Goal: Task Accomplishment & Management: Use online tool/utility

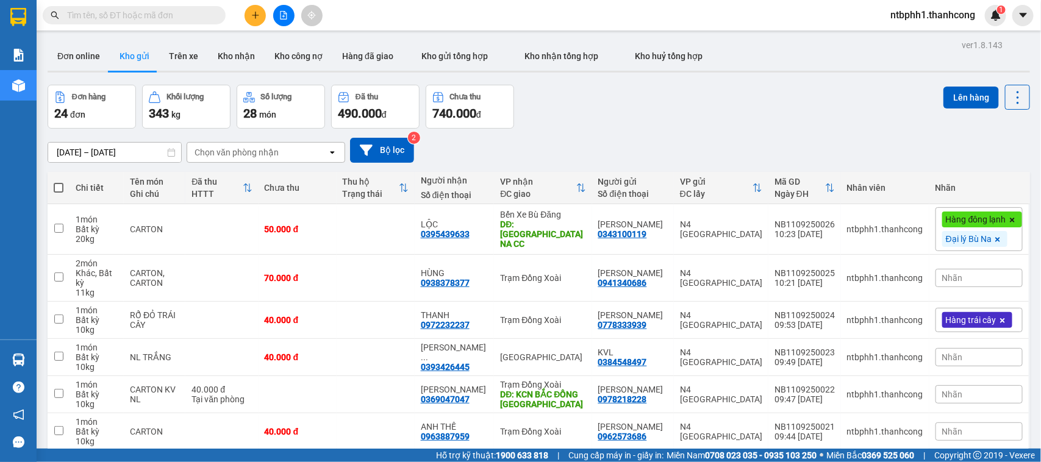
click at [59, 187] on span at bounding box center [59, 188] width 10 height 10
click at [59, 182] on input "checkbox" at bounding box center [59, 182] width 0 height 0
checkbox input "true"
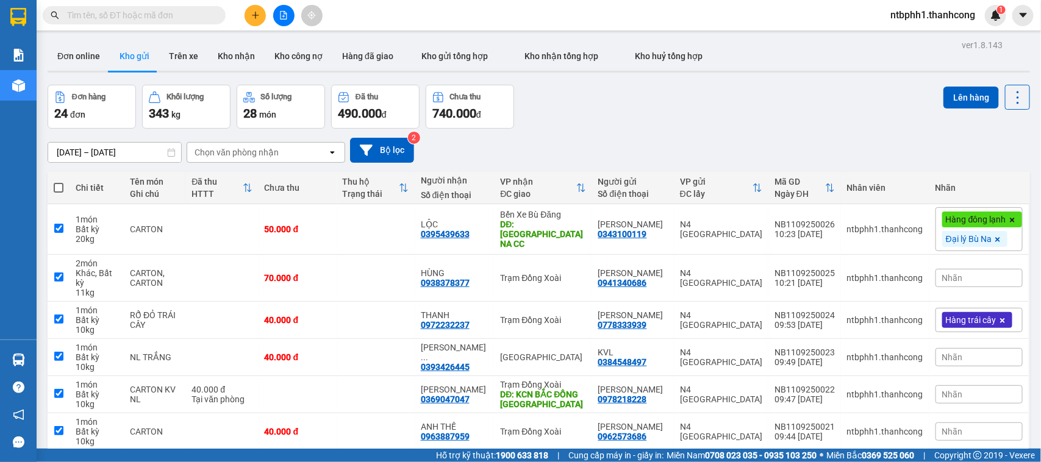
checkbox input "true"
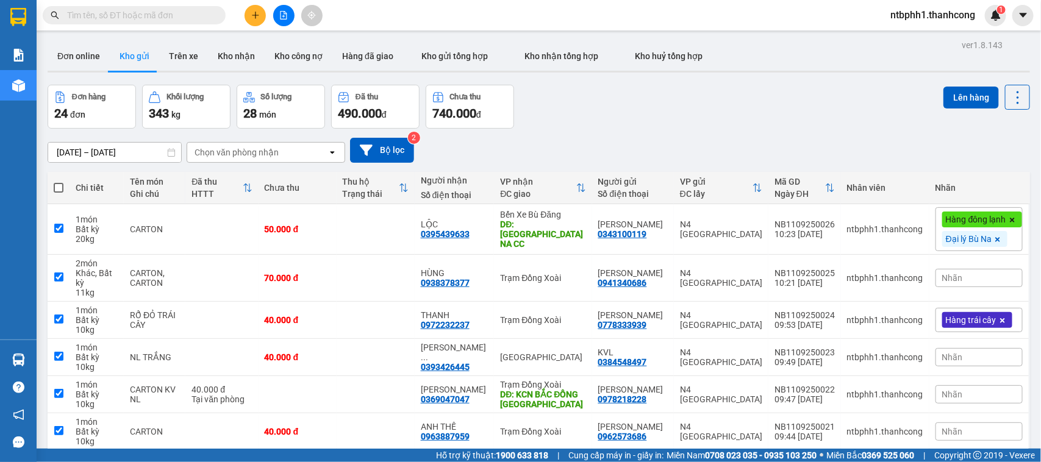
checkbox input "true"
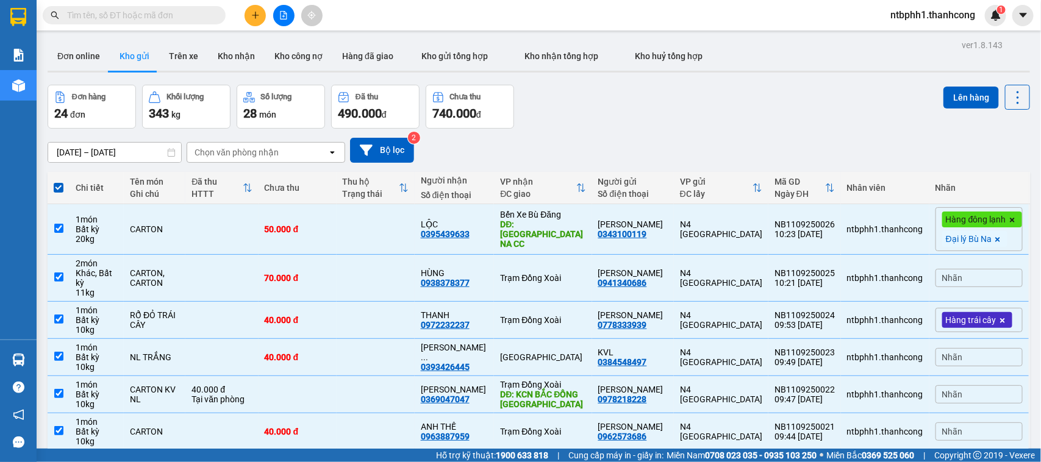
scroll to position [202, 0]
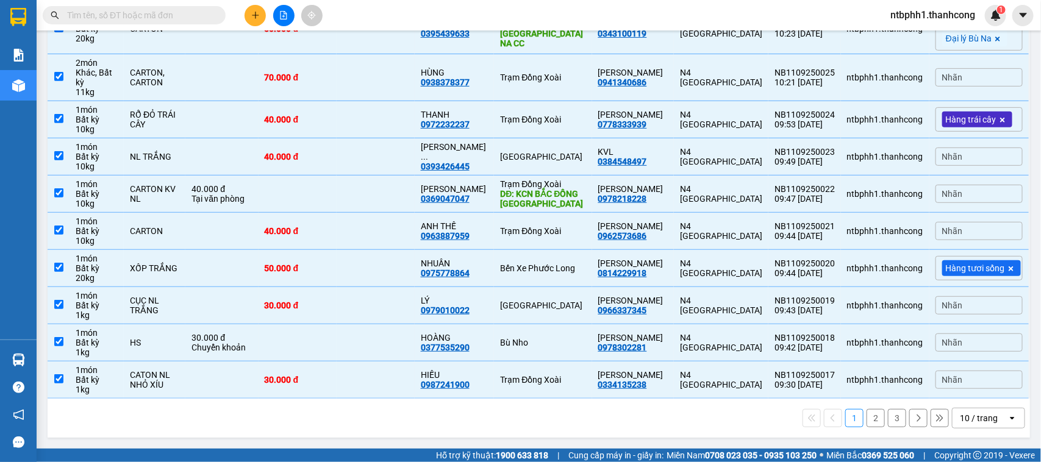
click at [867, 421] on button "2" at bounding box center [876, 418] width 18 height 18
checkbox input "false"
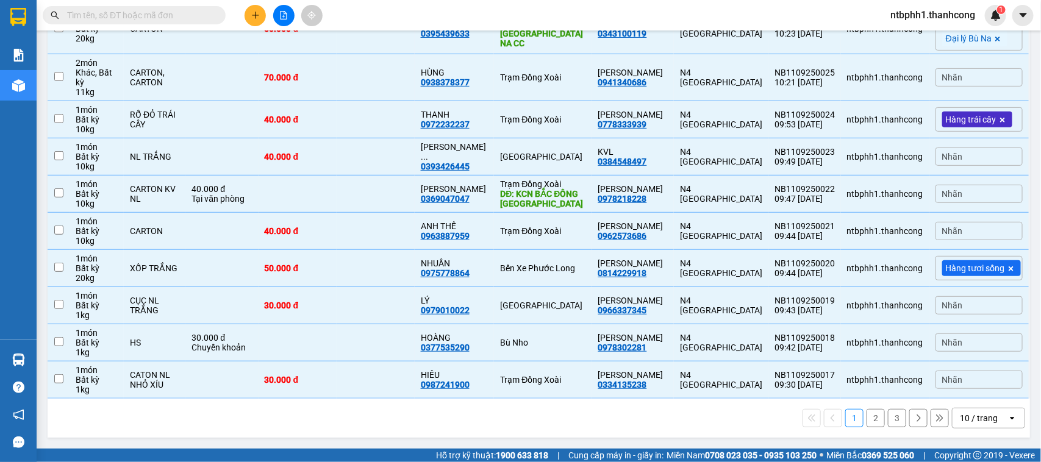
checkbox input "false"
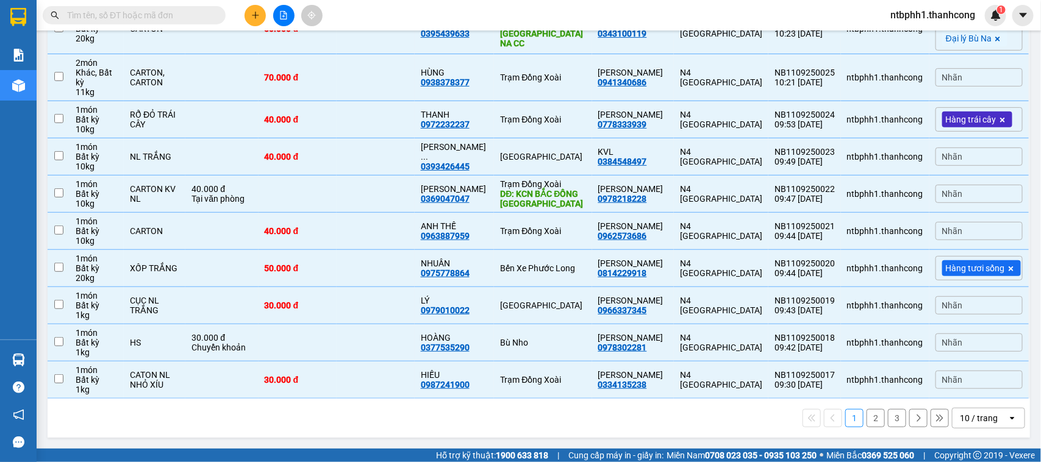
checkbox input "false"
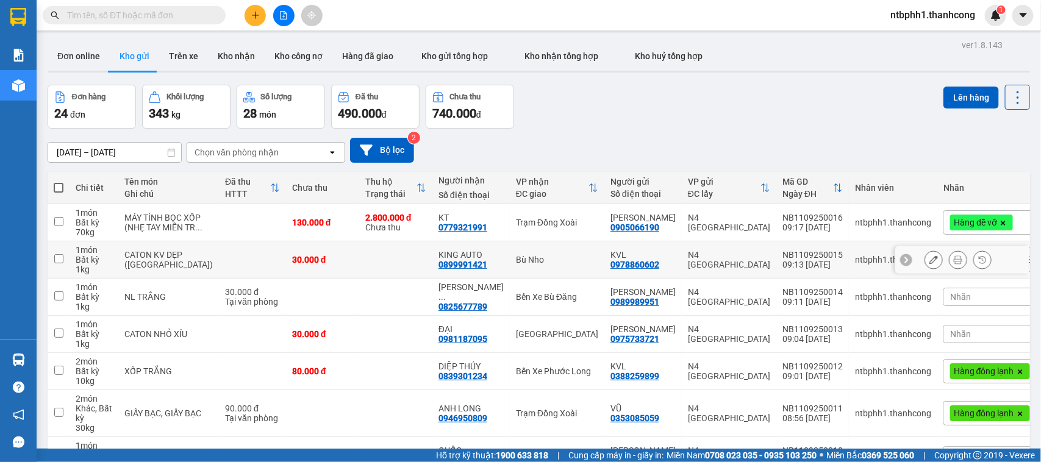
scroll to position [0, 0]
click at [62, 189] on span at bounding box center [59, 188] width 10 height 10
click at [59, 182] on input "checkbox" at bounding box center [59, 182] width 0 height 0
checkbox input "true"
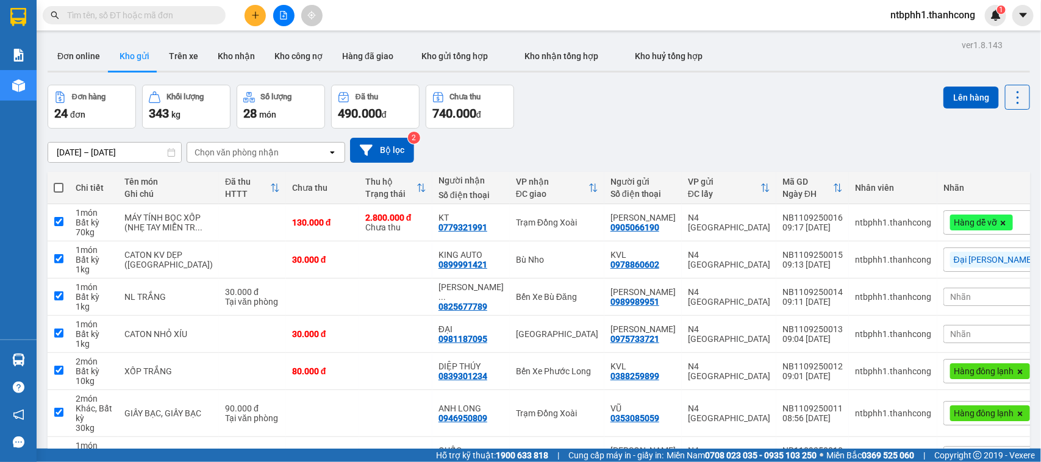
checkbox input "true"
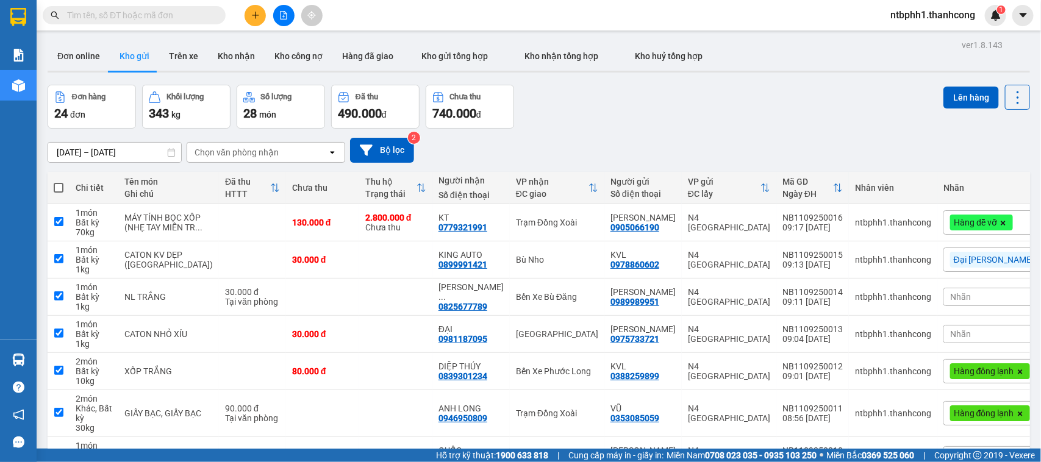
checkbox input "true"
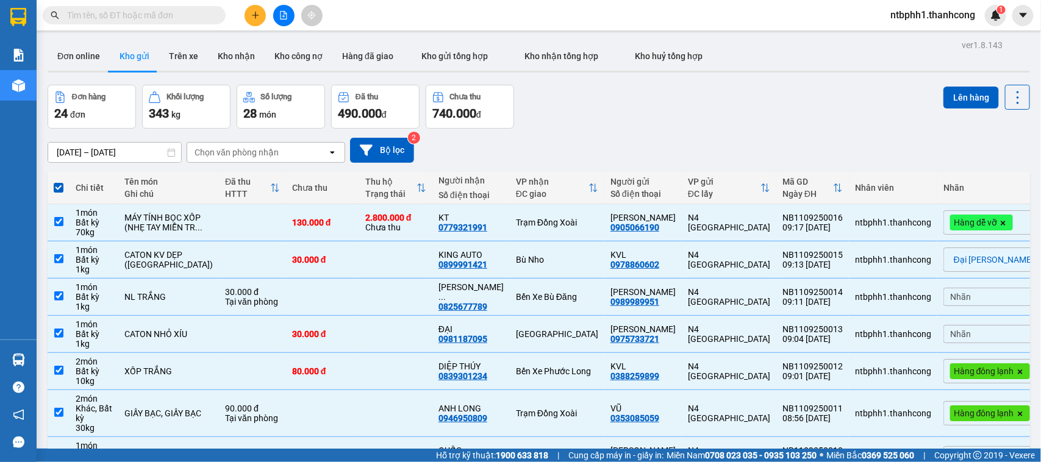
scroll to position [199, 0]
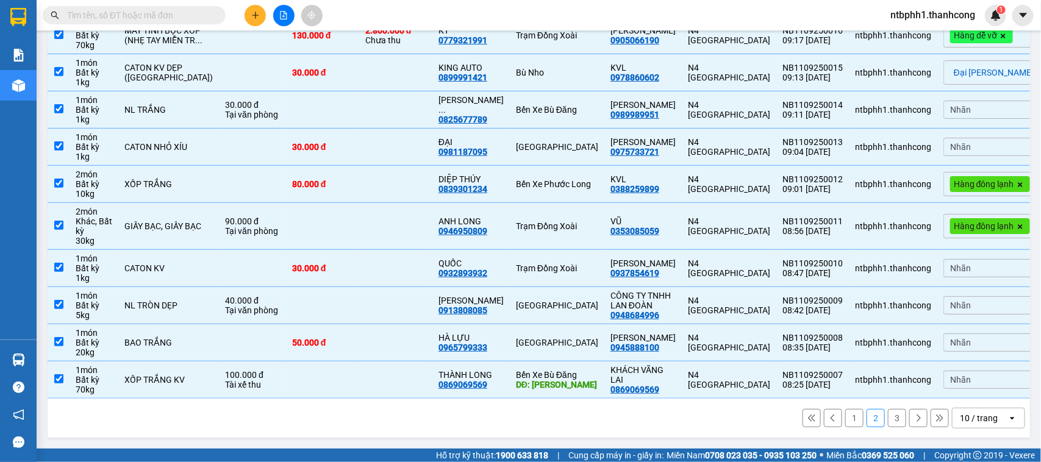
click at [888, 421] on button "3" at bounding box center [897, 418] width 18 height 18
checkbox input "false"
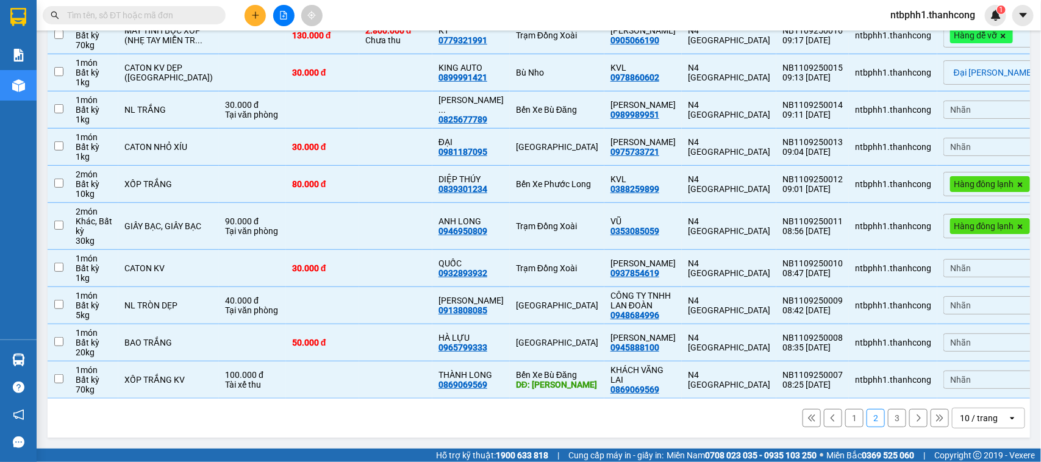
checkbox input "false"
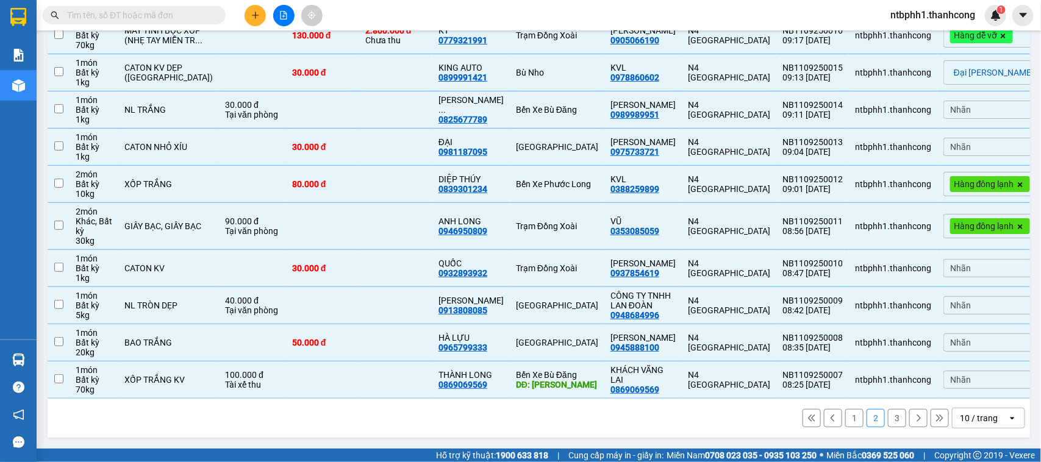
checkbox input "false"
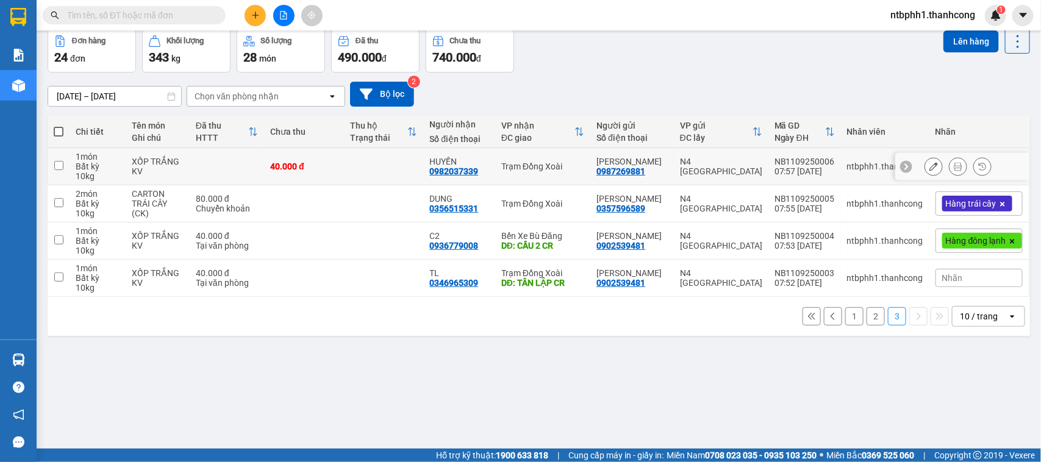
scroll to position [0, 0]
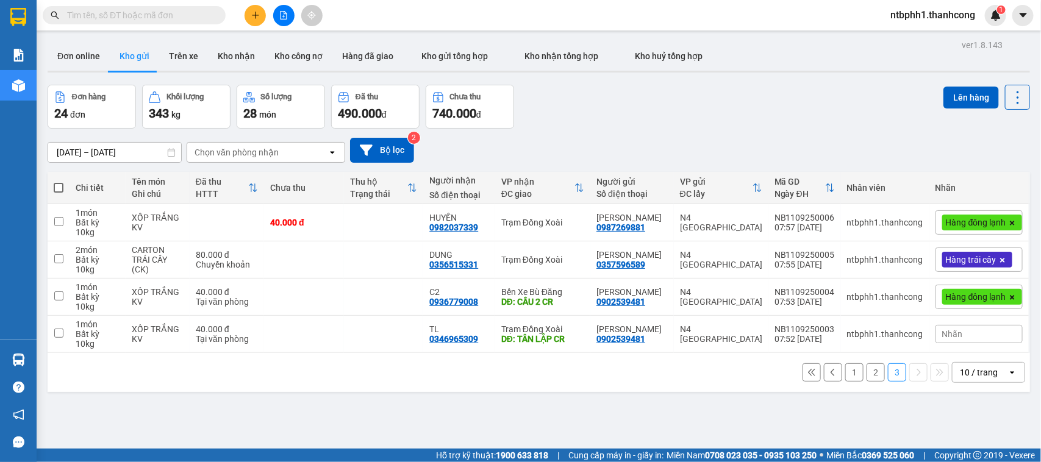
click at [57, 184] on span at bounding box center [59, 188] width 10 height 10
click at [59, 182] on input "checkbox" at bounding box center [59, 182] width 0 height 0
checkbox input "true"
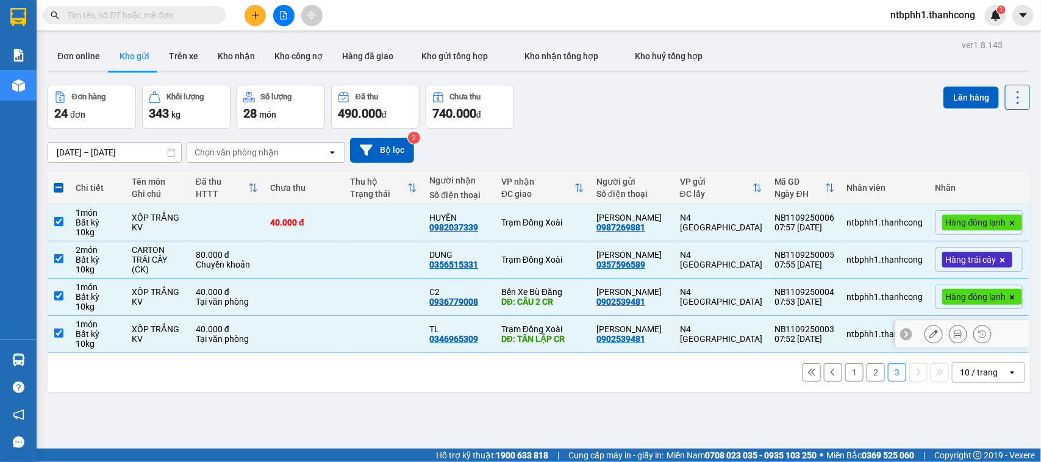
click at [60, 333] on input "checkbox" at bounding box center [58, 333] width 9 height 9
checkbox input "false"
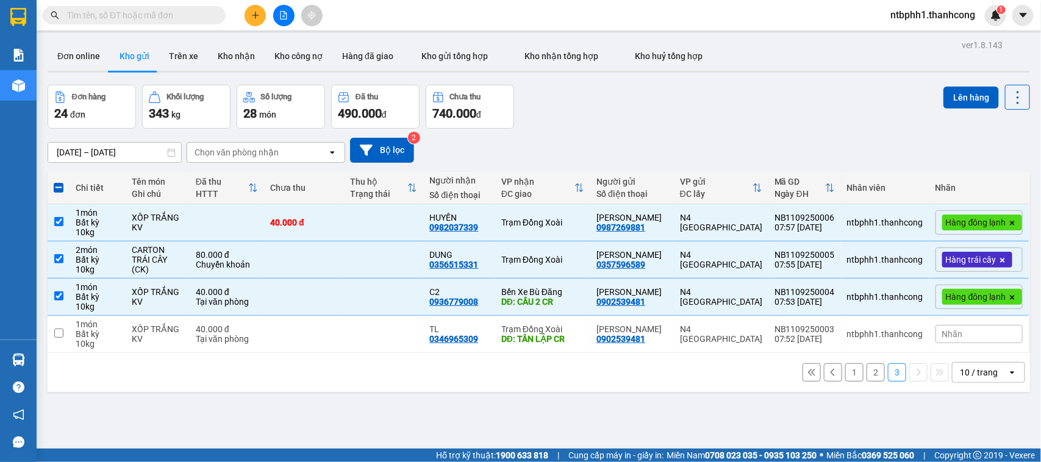
click at [868, 372] on button "2" at bounding box center [876, 373] width 18 height 18
checkbox input "false"
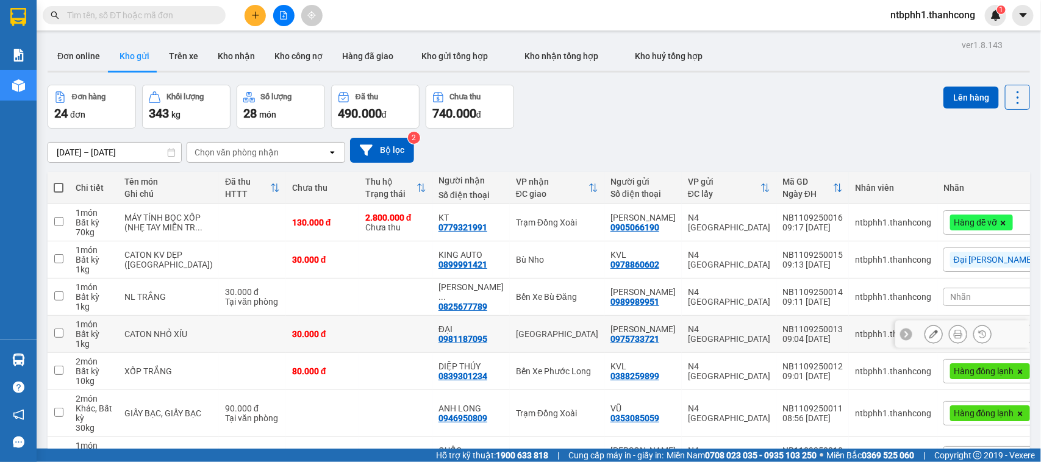
scroll to position [199, 0]
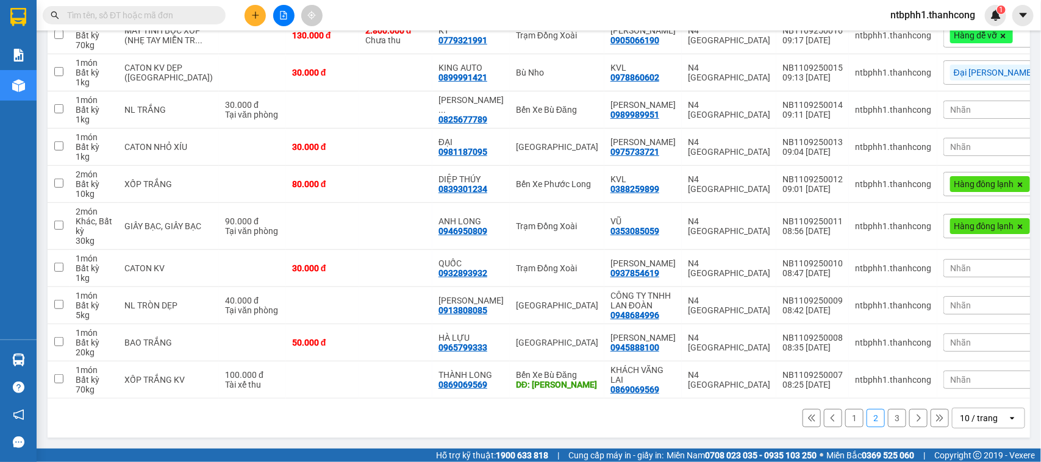
click at [888, 418] on button "3" at bounding box center [897, 418] width 18 height 18
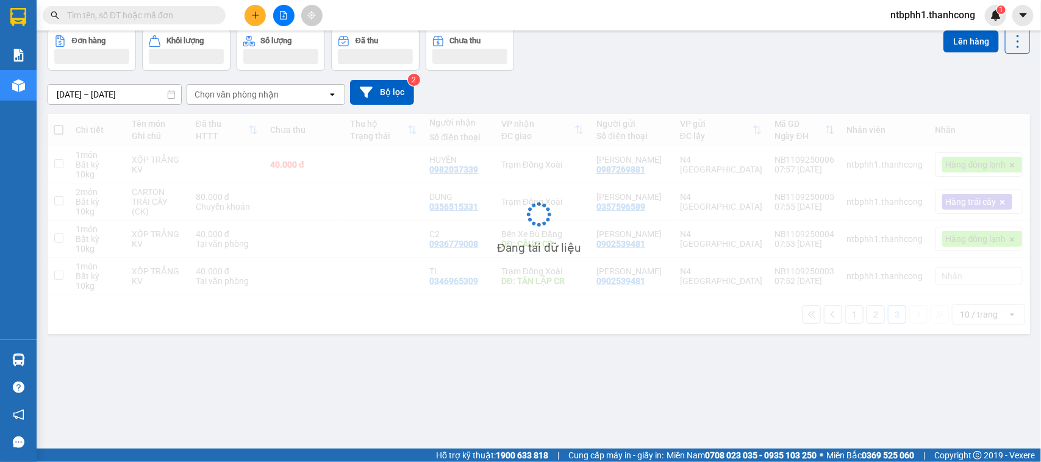
scroll to position [56, 0]
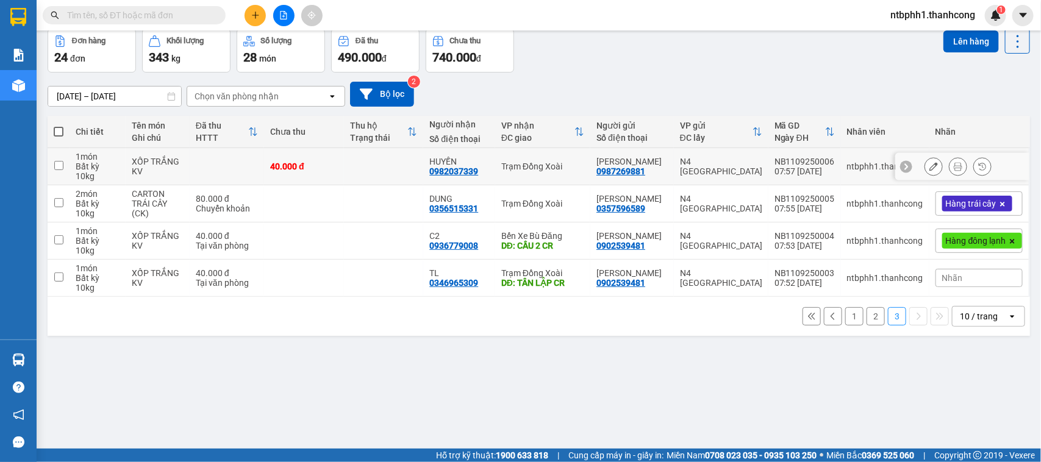
click at [57, 168] on input "checkbox" at bounding box center [58, 165] width 9 height 9
checkbox input "true"
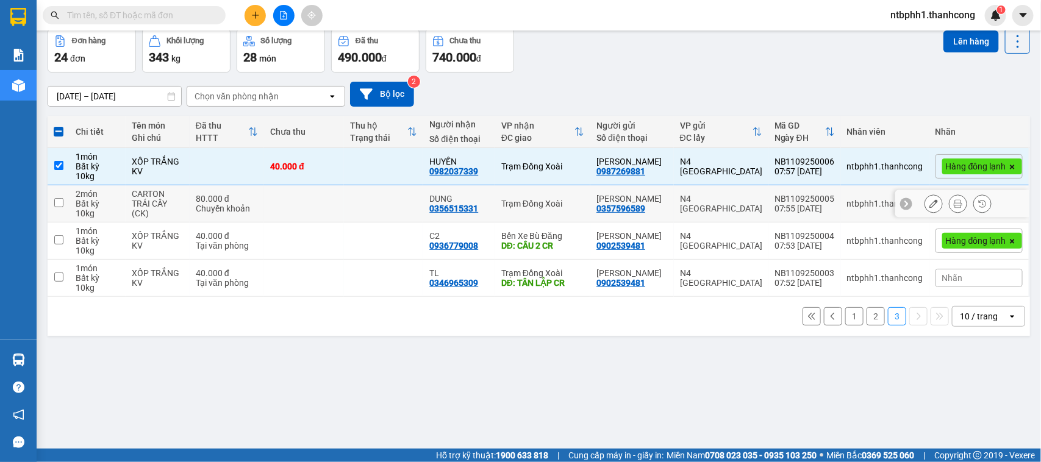
click at [58, 202] on input "checkbox" at bounding box center [58, 202] width 9 height 9
checkbox input "true"
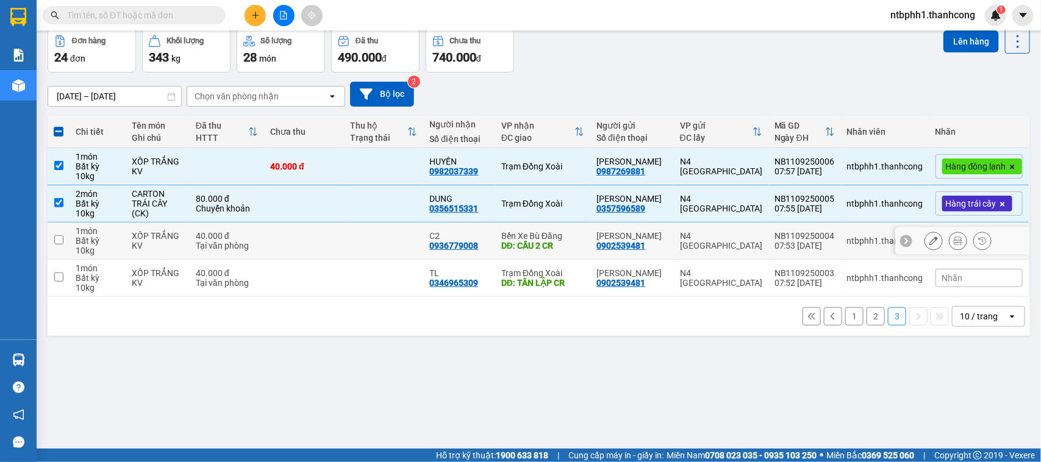
click at [57, 240] on input "checkbox" at bounding box center [58, 239] width 9 height 9
checkbox input "true"
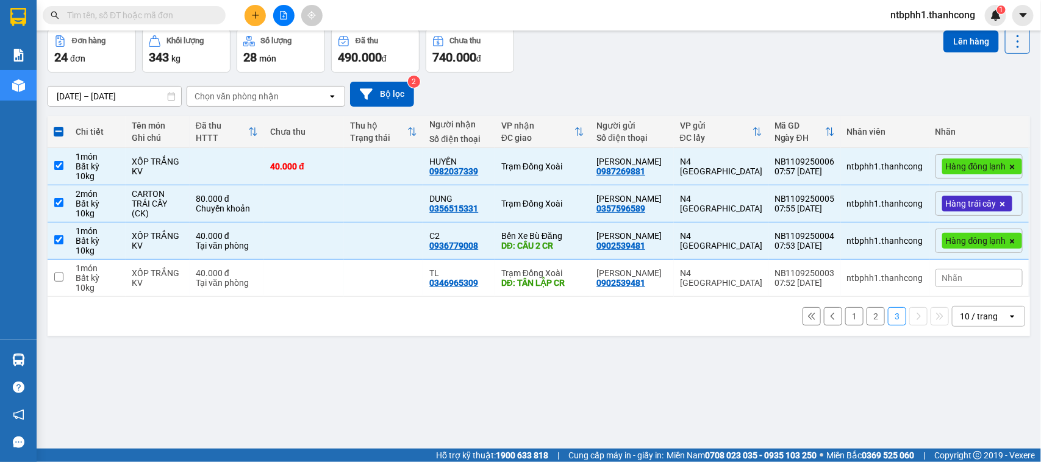
click at [867, 318] on button "2" at bounding box center [876, 316] width 18 height 18
checkbox input "false"
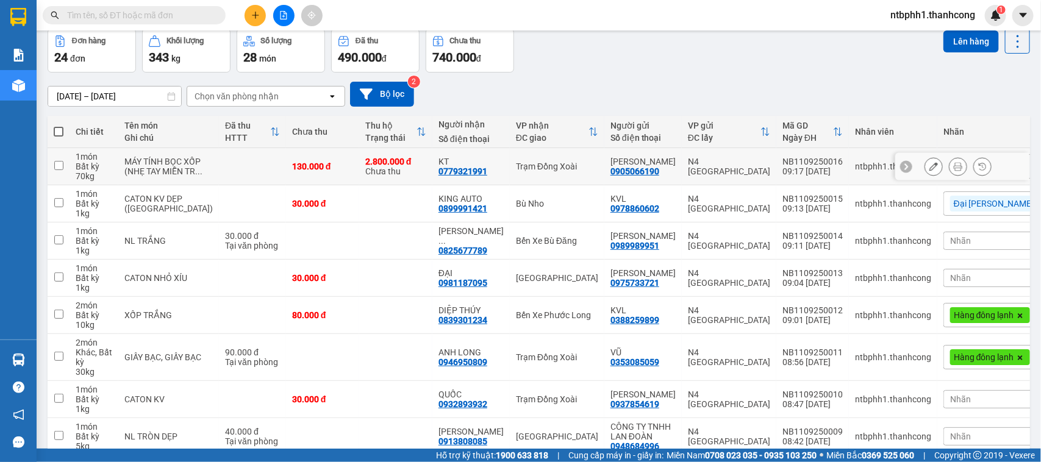
click at [59, 170] on input "checkbox" at bounding box center [58, 165] width 9 height 9
checkbox input "true"
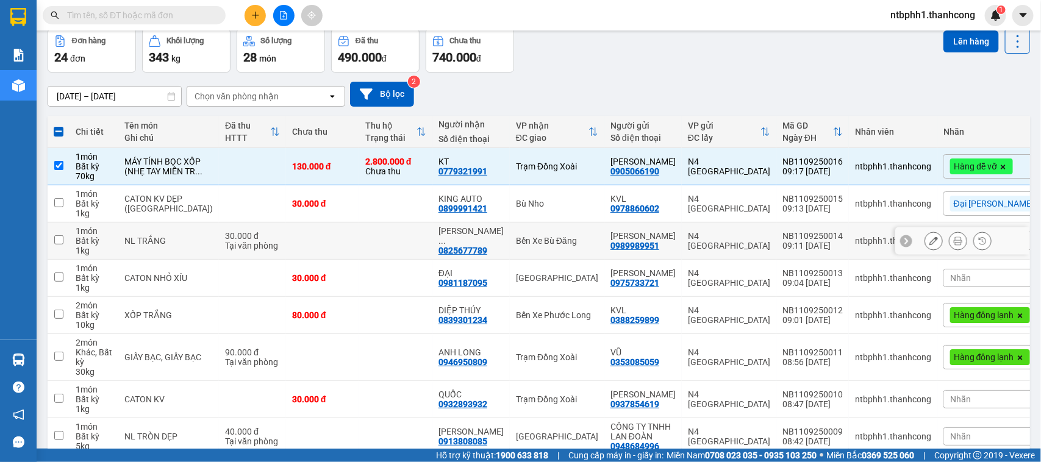
click at [61, 245] on input "checkbox" at bounding box center [58, 239] width 9 height 9
checkbox input "true"
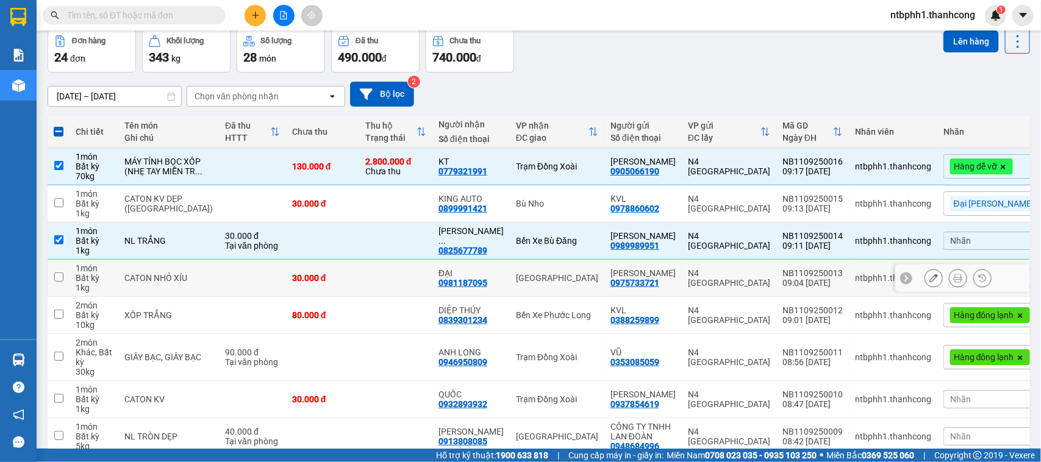
click at [56, 282] on input "checkbox" at bounding box center [58, 277] width 9 height 9
checkbox input "true"
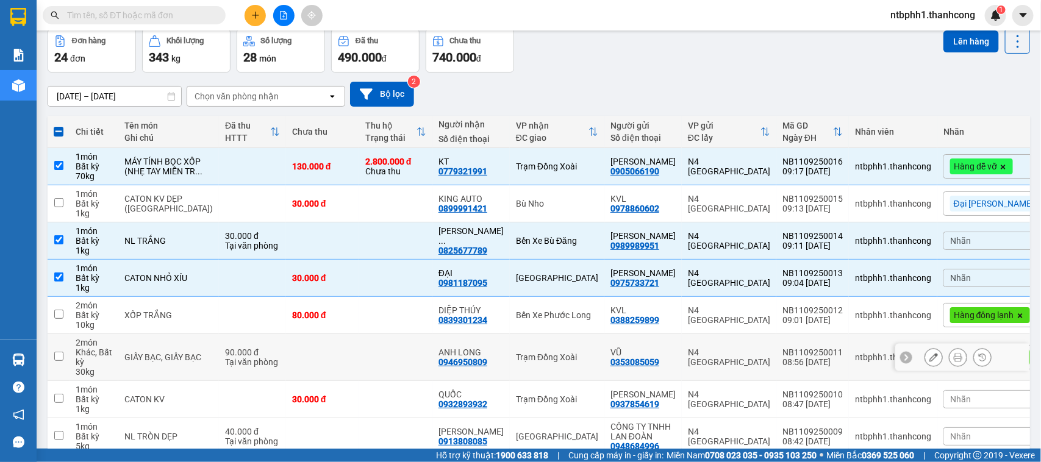
click at [61, 361] on input "checkbox" at bounding box center [58, 356] width 9 height 9
checkbox input "true"
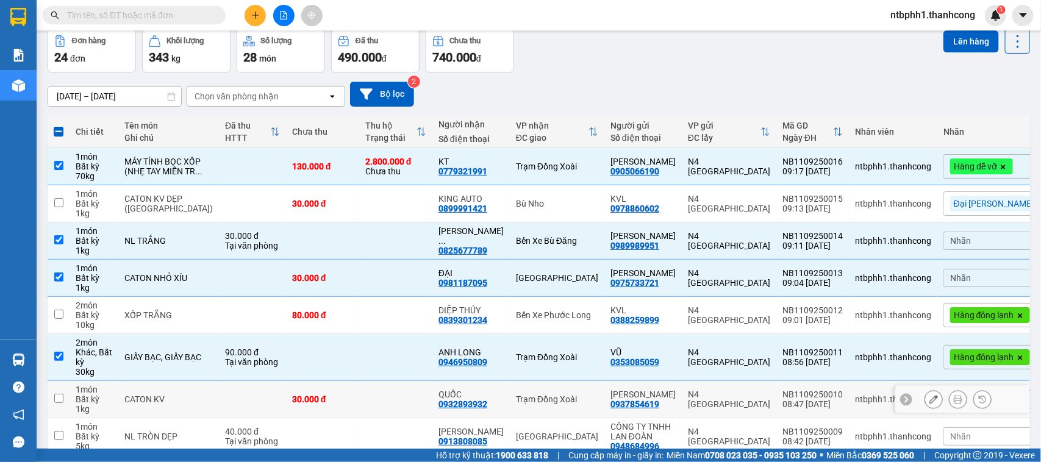
scroll to position [199, 0]
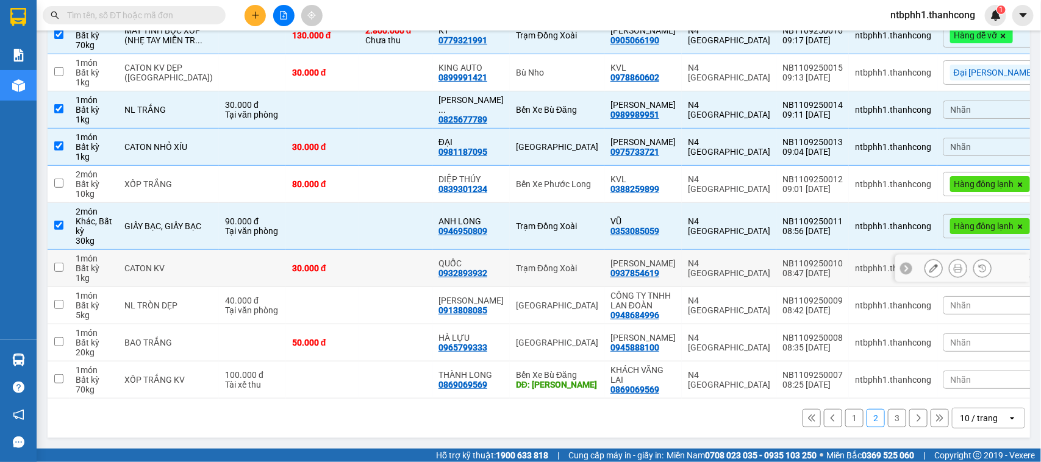
click at [65, 265] on td at bounding box center [59, 268] width 22 height 37
checkbox input "true"
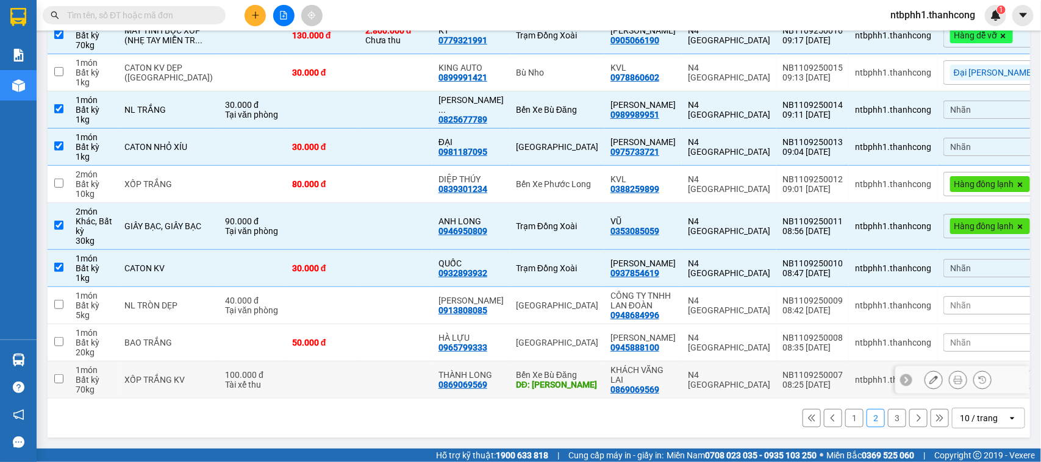
click at [61, 378] on input "checkbox" at bounding box center [58, 378] width 9 height 9
checkbox input "true"
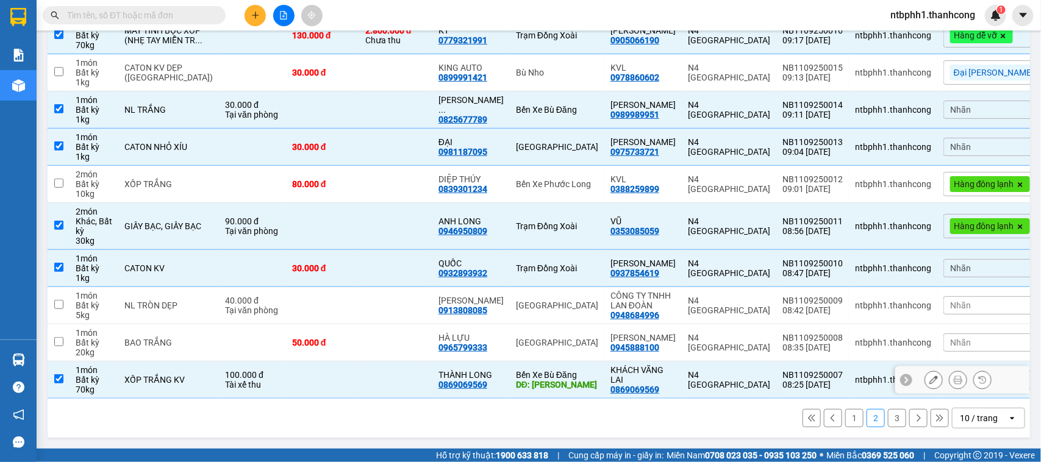
click at [928, 381] on button at bounding box center [933, 380] width 17 height 21
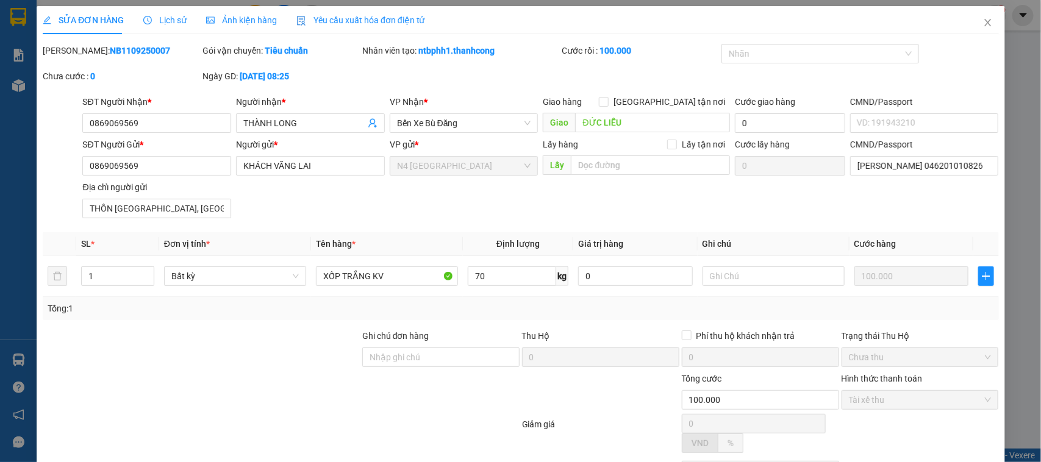
type input "0869069569"
type input "THÀNH LONG"
type input "ĐỨC LIỄU"
type input "0869069569"
type input "KHÁCH VÃNG LAI"
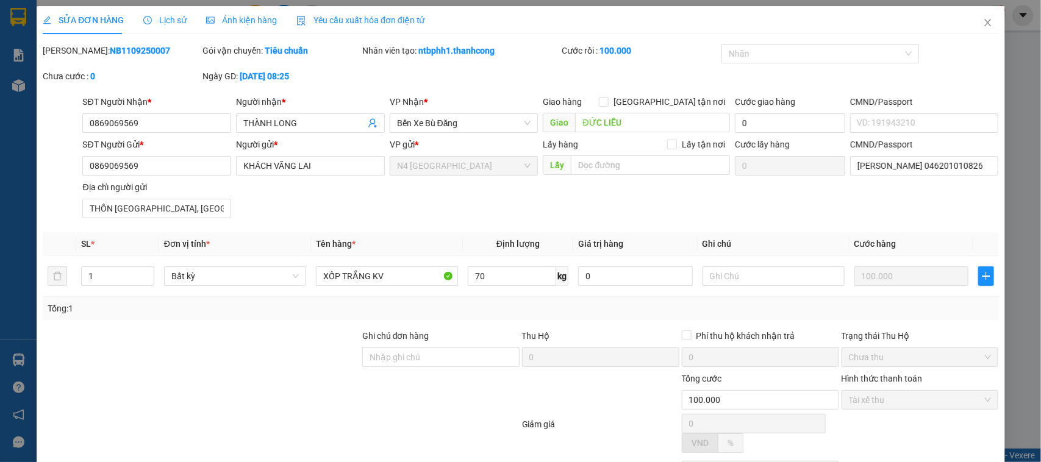
type input "[PERSON_NAME] 046201010826"
type input "THÔN [GEOGRAPHIC_DATA], [GEOGRAPHIC_DATA], [GEOGRAPHIC_DATA]"
type input "100.000"
click at [983, 26] on icon "close" at bounding box center [988, 23] width 10 height 10
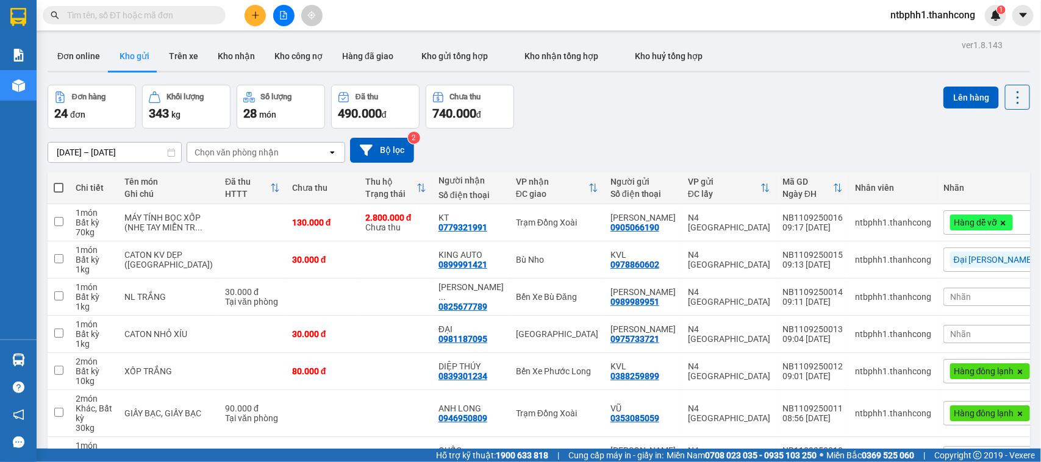
scroll to position [199, 0]
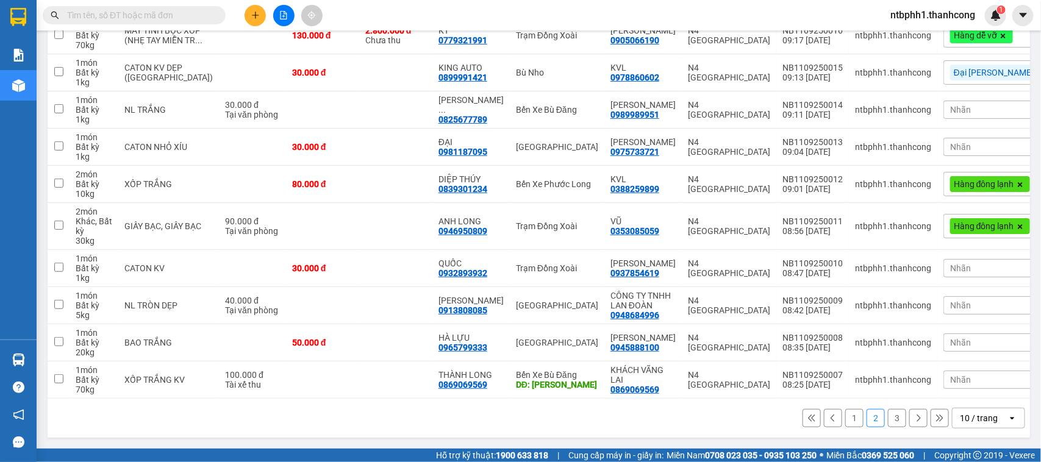
click at [888, 420] on button "3" at bounding box center [897, 418] width 18 height 18
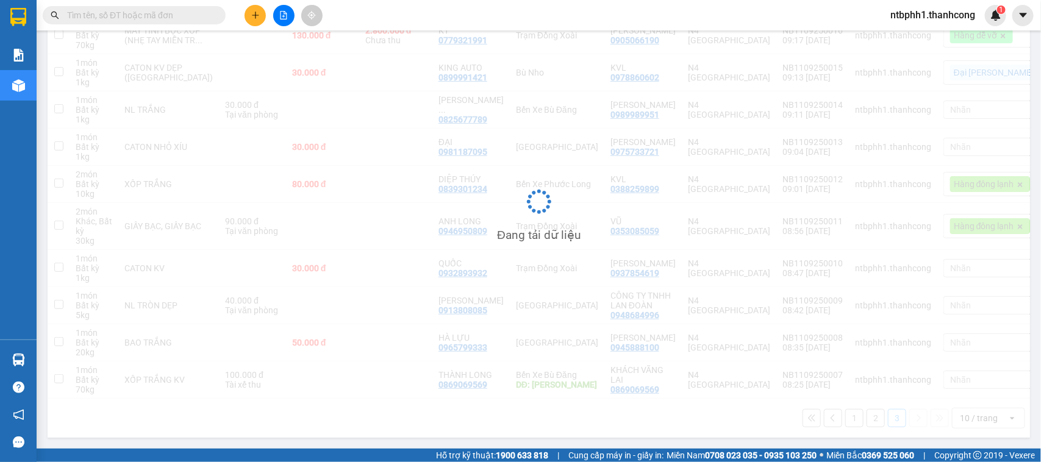
scroll to position [56, 0]
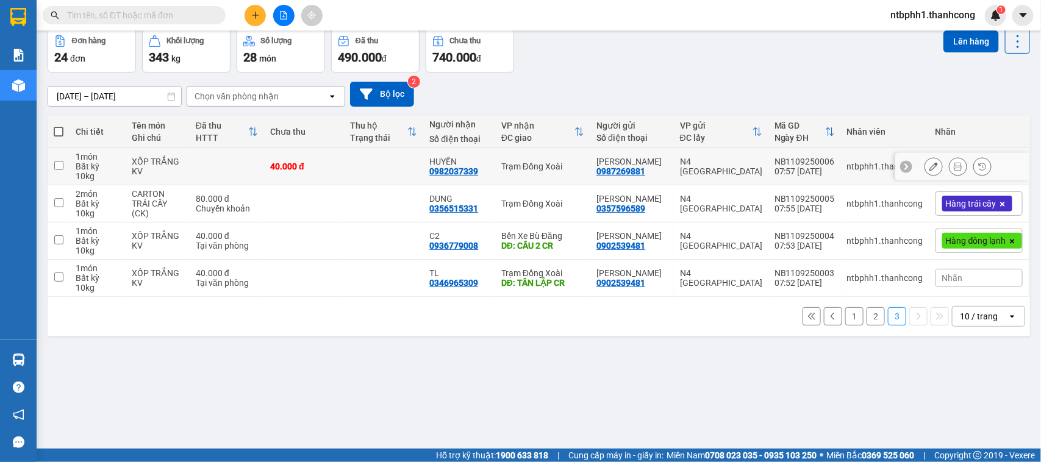
click at [58, 165] on input "checkbox" at bounding box center [58, 165] width 9 height 9
checkbox input "true"
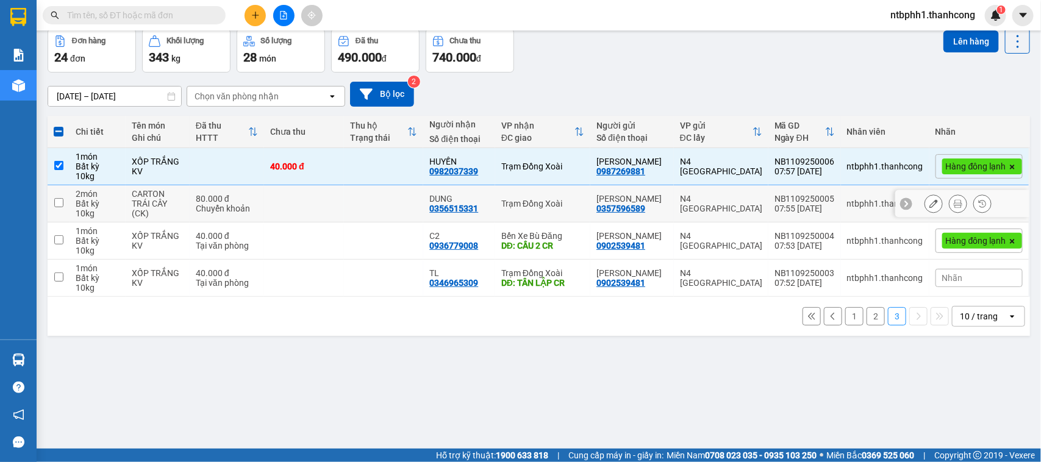
click at [60, 202] on input "checkbox" at bounding box center [58, 202] width 9 height 9
checkbox input "true"
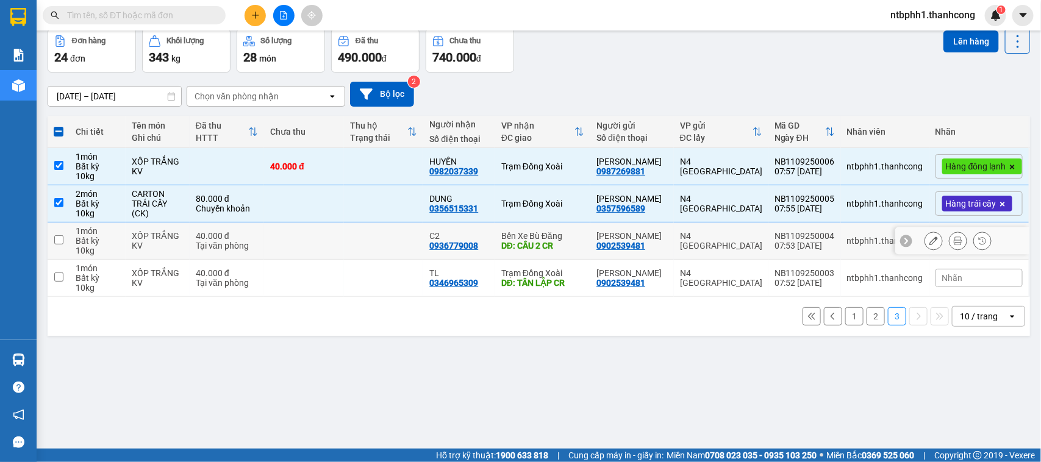
click at [61, 241] on input "checkbox" at bounding box center [58, 239] width 9 height 9
checkbox input "true"
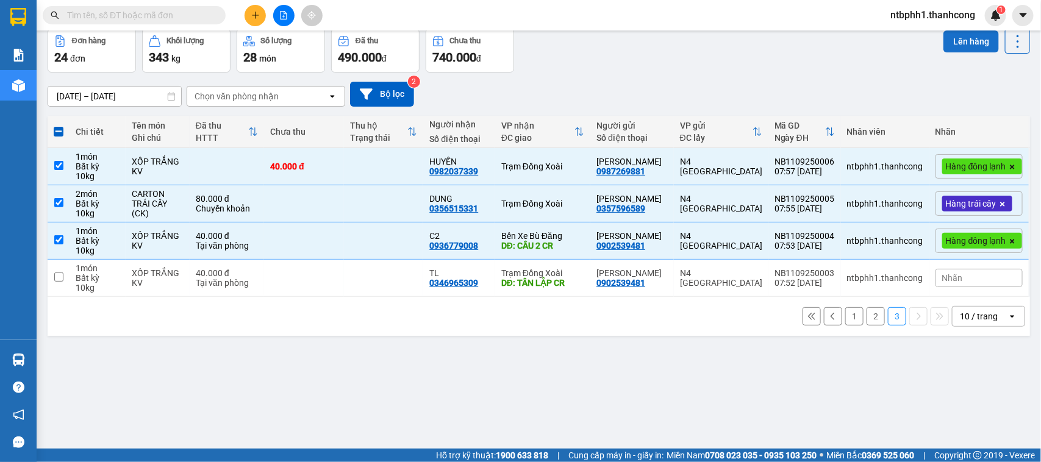
click at [961, 40] on button "Lên hàng" at bounding box center [972, 41] width 56 height 22
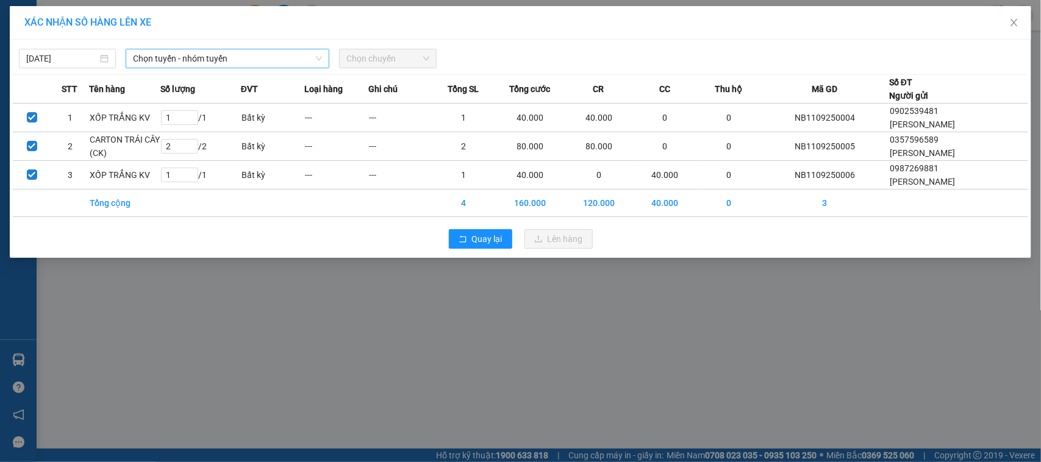
click at [308, 58] on span "Chọn tuyến - nhóm tuyến" at bounding box center [227, 58] width 189 height 18
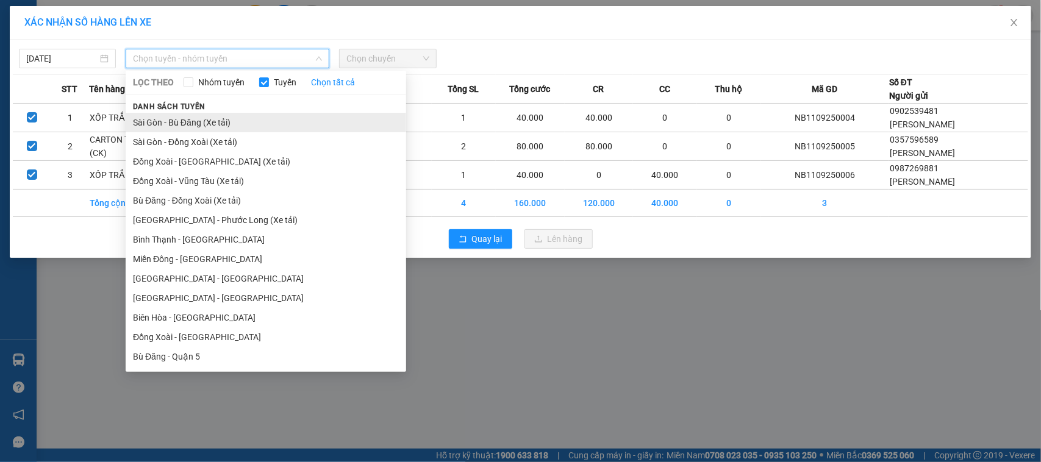
click at [223, 124] on li "Sài Gòn - Bù Đăng (Xe tải)" at bounding box center [266, 123] width 281 height 20
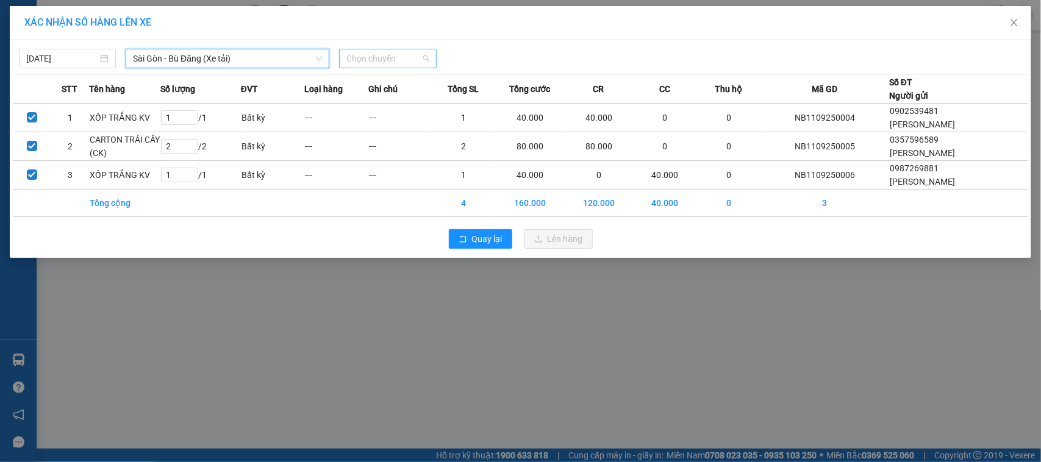
click at [403, 58] on span "Chọn chuyến" at bounding box center [387, 58] width 82 height 18
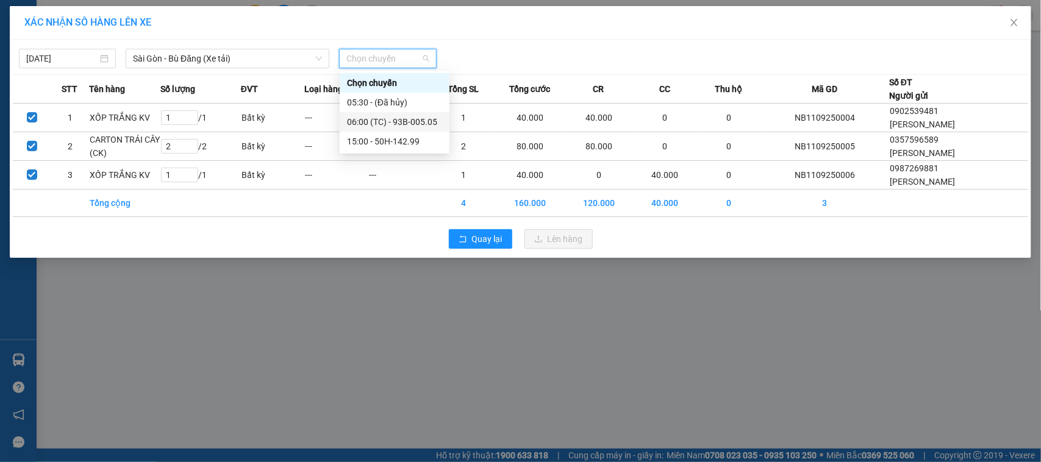
click at [418, 120] on div "06:00 (TC) - 93B-005.05" at bounding box center [394, 121] width 95 height 13
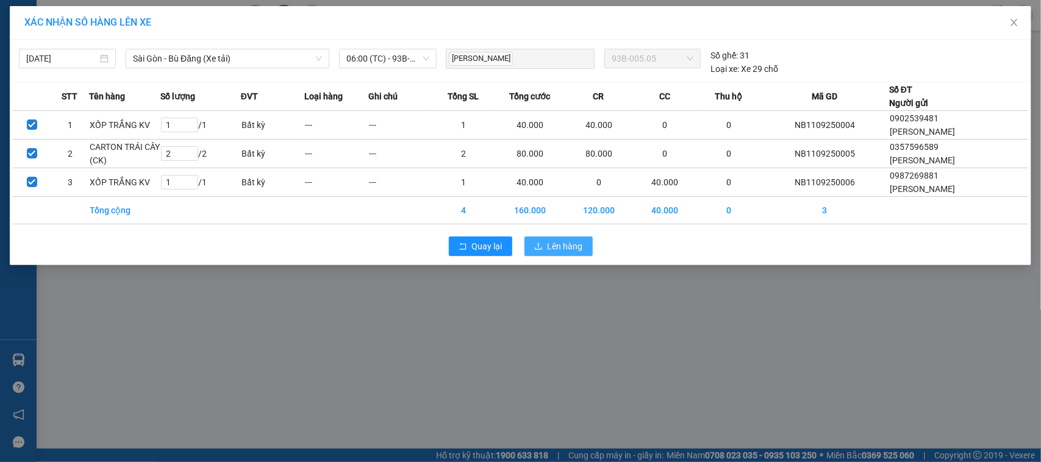
click at [575, 245] on span "Lên hàng" at bounding box center [565, 246] width 35 height 13
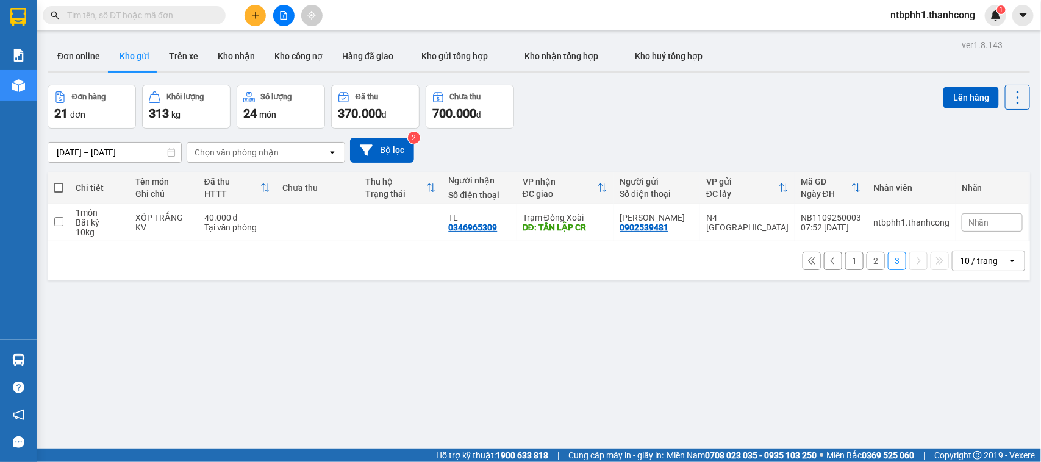
click at [867, 264] on button "2" at bounding box center [876, 261] width 18 height 18
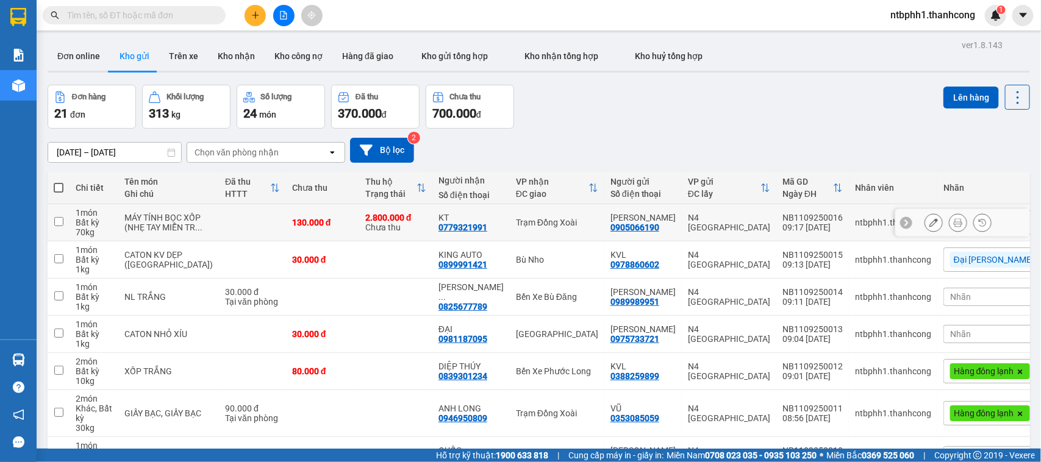
click at [58, 226] on input "checkbox" at bounding box center [58, 221] width 9 height 9
checkbox input "true"
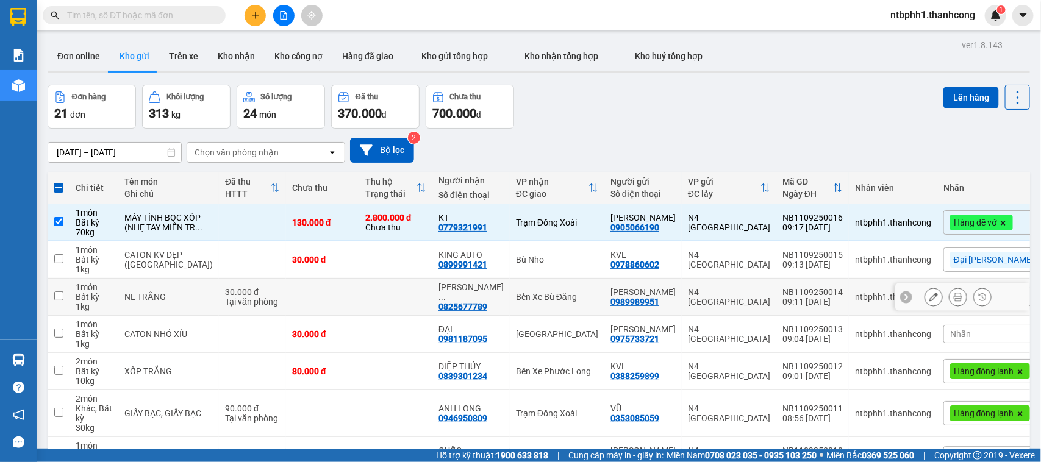
click at [59, 301] on input "checkbox" at bounding box center [58, 296] width 9 height 9
checkbox input "true"
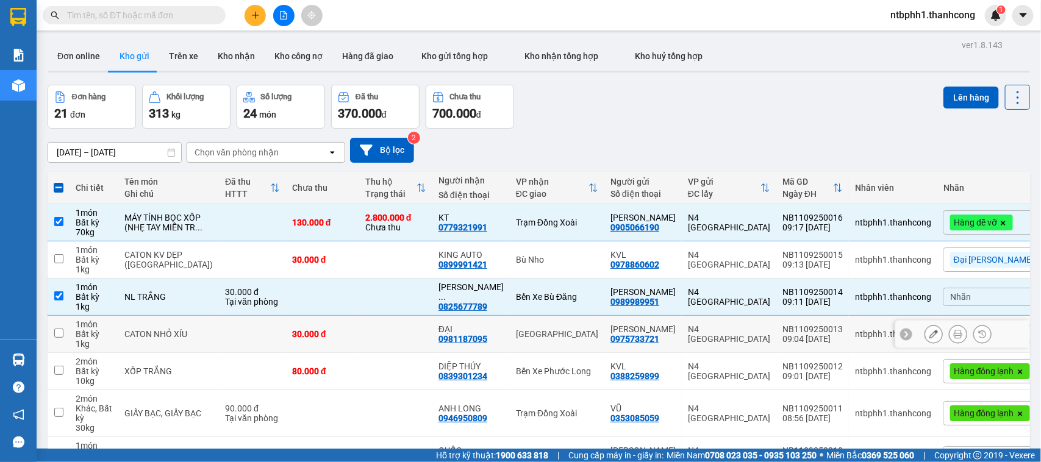
click at [63, 348] on td at bounding box center [59, 334] width 22 height 37
checkbox input "true"
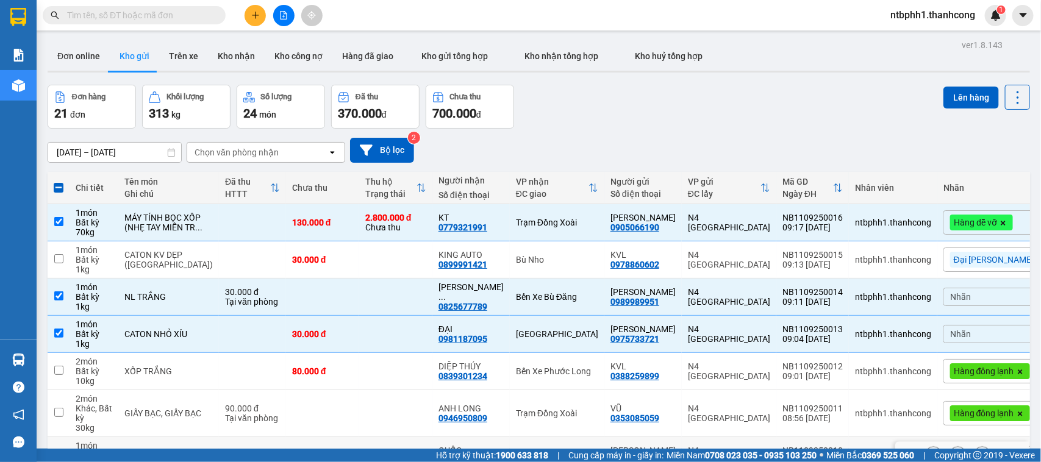
scroll to position [152, 0]
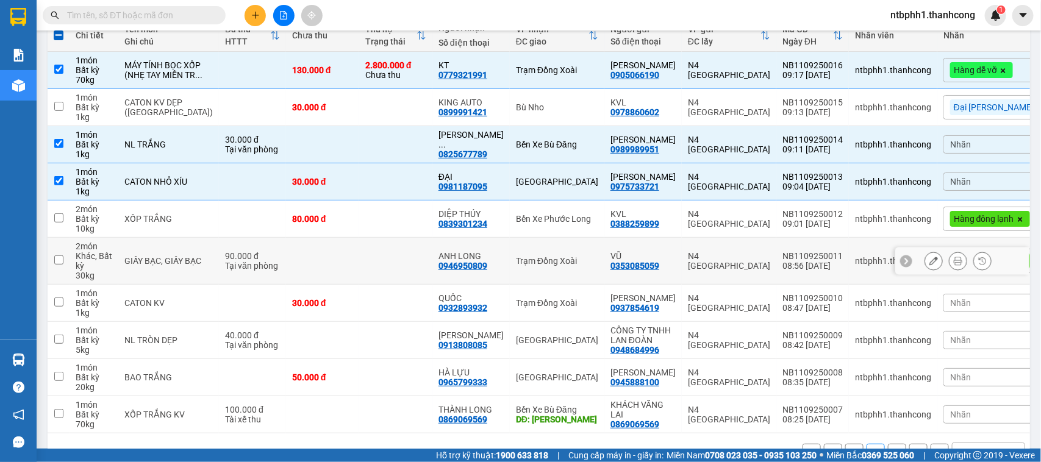
click at [61, 265] on input "checkbox" at bounding box center [58, 260] width 9 height 9
checkbox input "true"
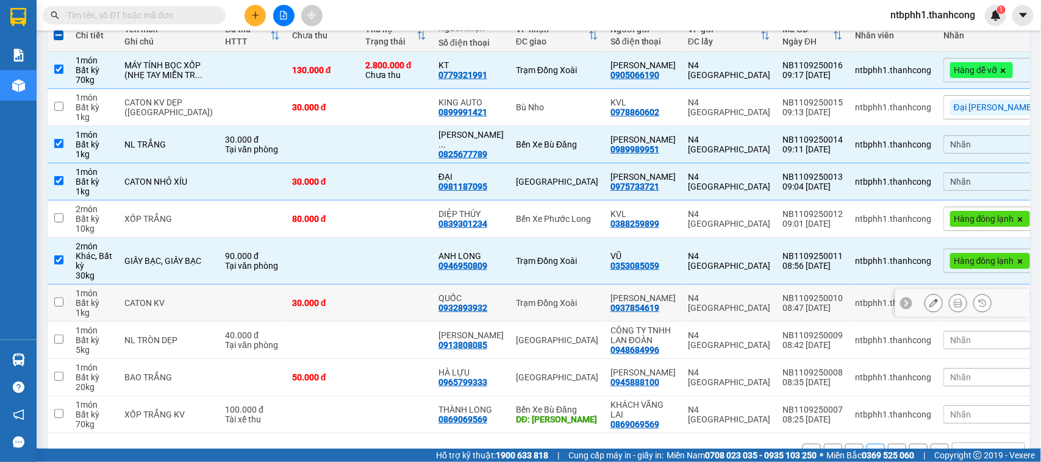
click at [59, 307] on input "checkbox" at bounding box center [58, 302] width 9 height 9
checkbox input "true"
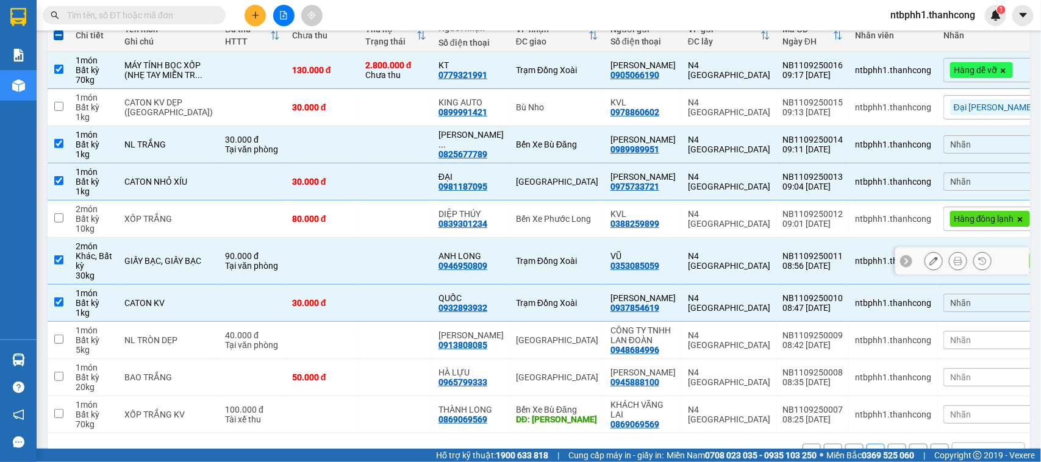
scroll to position [199, 0]
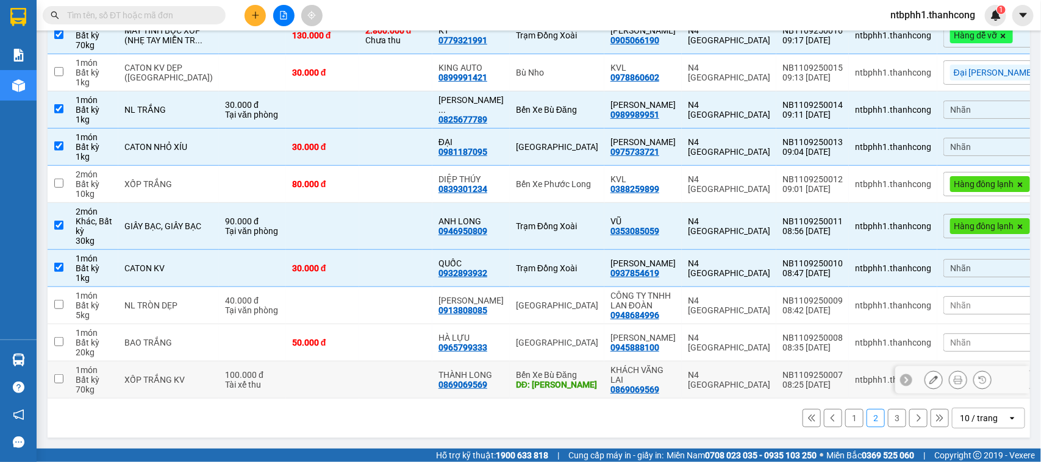
click at [60, 381] on input "checkbox" at bounding box center [58, 378] width 9 height 9
checkbox input "true"
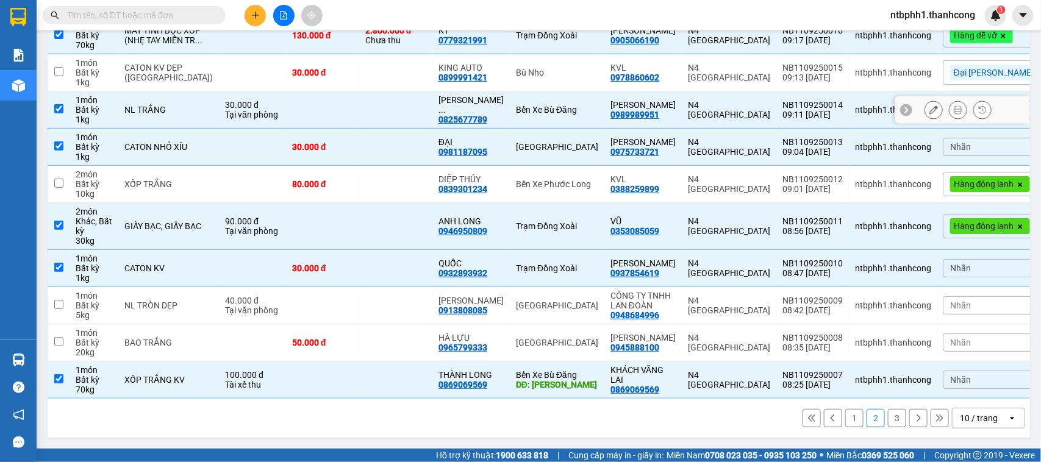
scroll to position [0, 0]
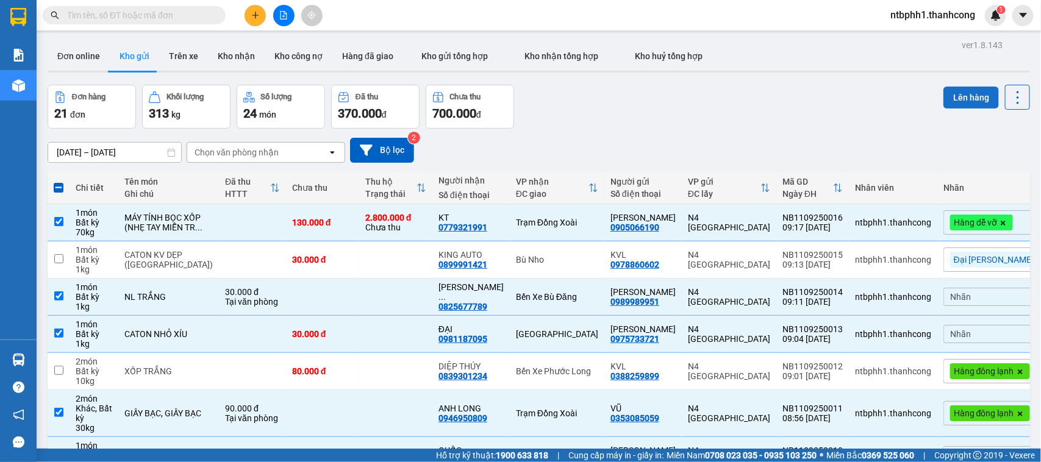
click at [953, 98] on button "Lên hàng" at bounding box center [972, 98] width 56 height 22
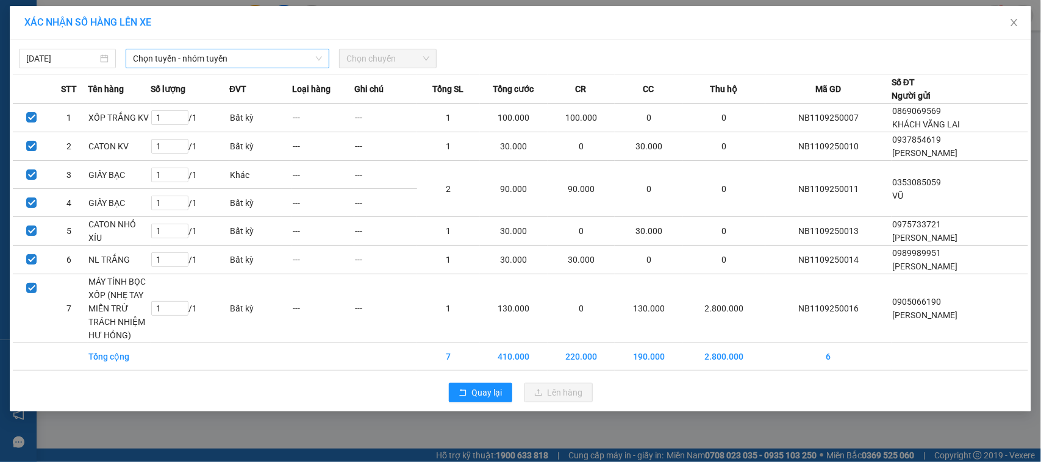
click at [287, 64] on span "Chọn tuyến - nhóm tuyến" at bounding box center [227, 58] width 189 height 18
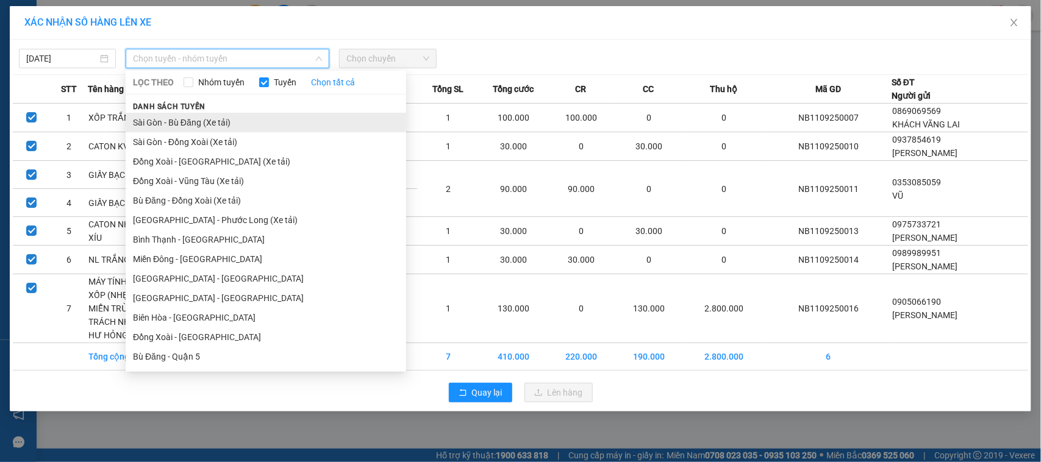
click at [202, 119] on li "Sài Gòn - Bù Đăng (Xe tải)" at bounding box center [266, 123] width 281 height 20
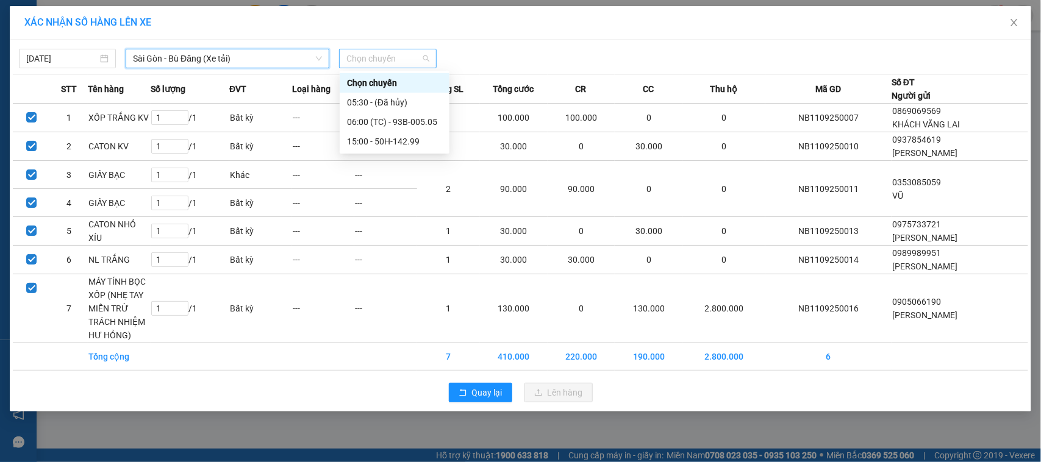
click at [391, 56] on span "Chọn chuyến" at bounding box center [387, 58] width 82 height 18
click at [409, 120] on div "06:00 (TC) - 93B-005.05" at bounding box center [394, 121] width 95 height 13
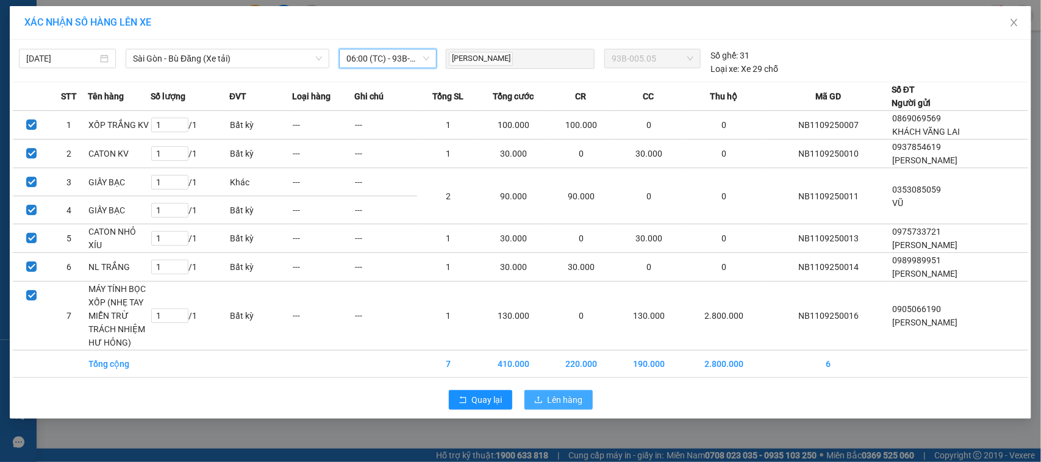
click at [571, 404] on span "Lên hàng" at bounding box center [565, 399] width 35 height 13
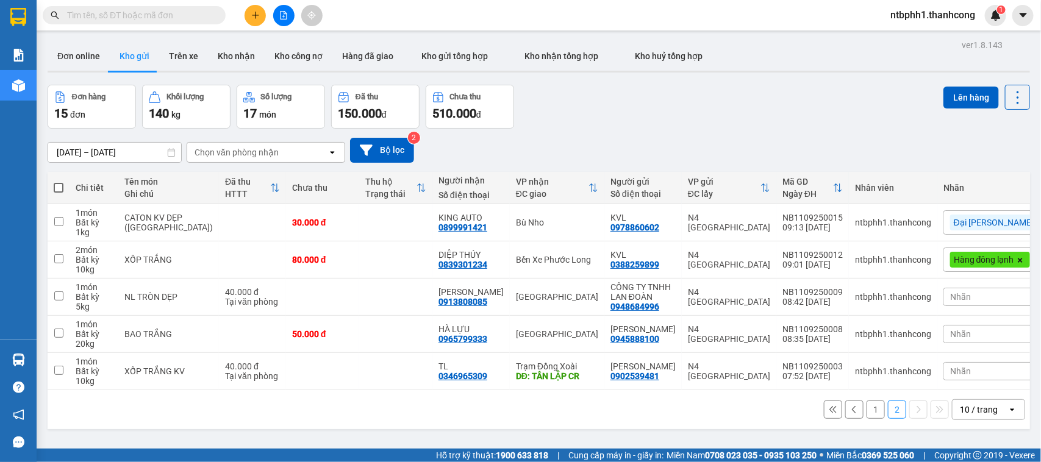
click at [867, 412] on button "1" at bounding box center [876, 410] width 18 height 18
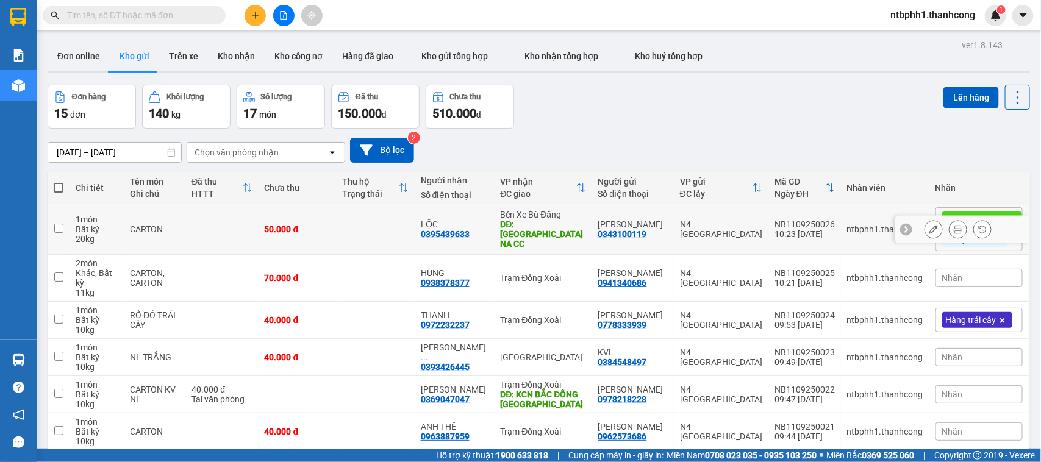
click at [58, 230] on input "checkbox" at bounding box center [58, 228] width 9 height 9
checkbox input "true"
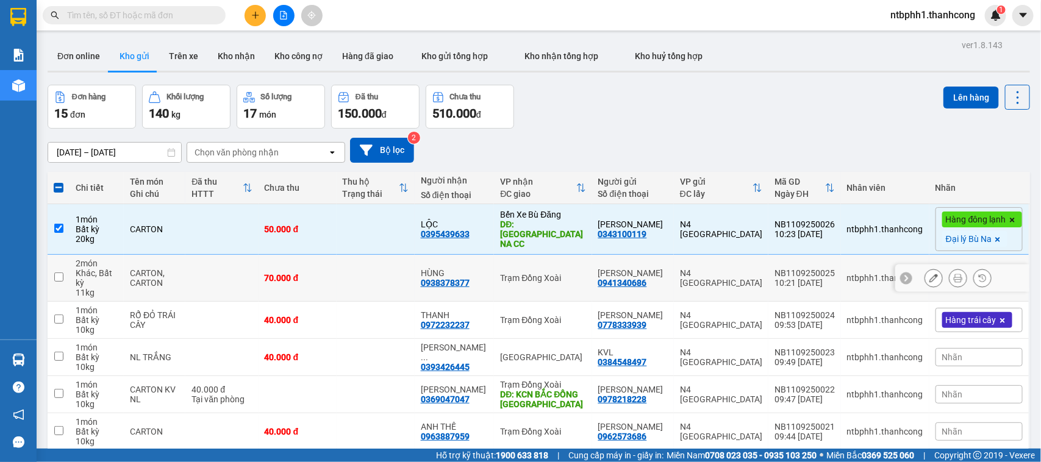
click at [56, 278] on input "checkbox" at bounding box center [58, 277] width 9 height 9
checkbox input "true"
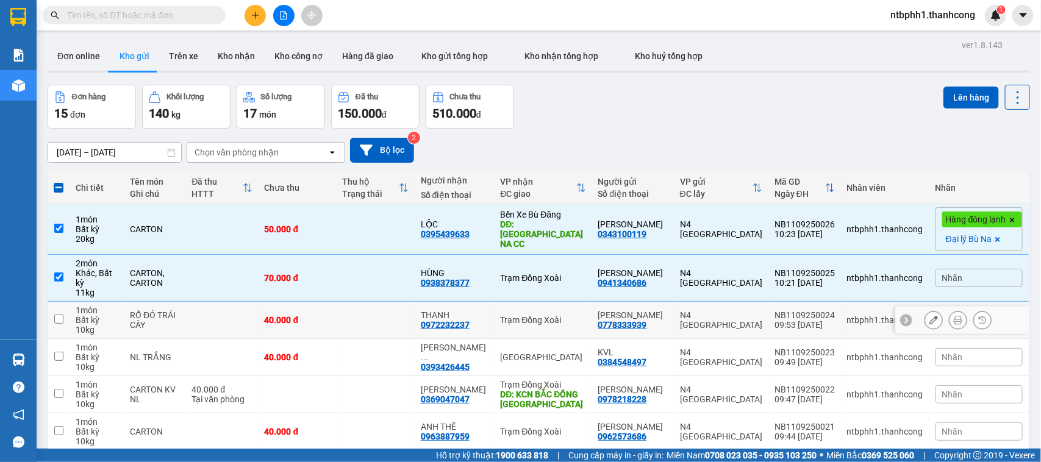
click at [60, 318] on input "checkbox" at bounding box center [58, 319] width 9 height 9
checkbox input "true"
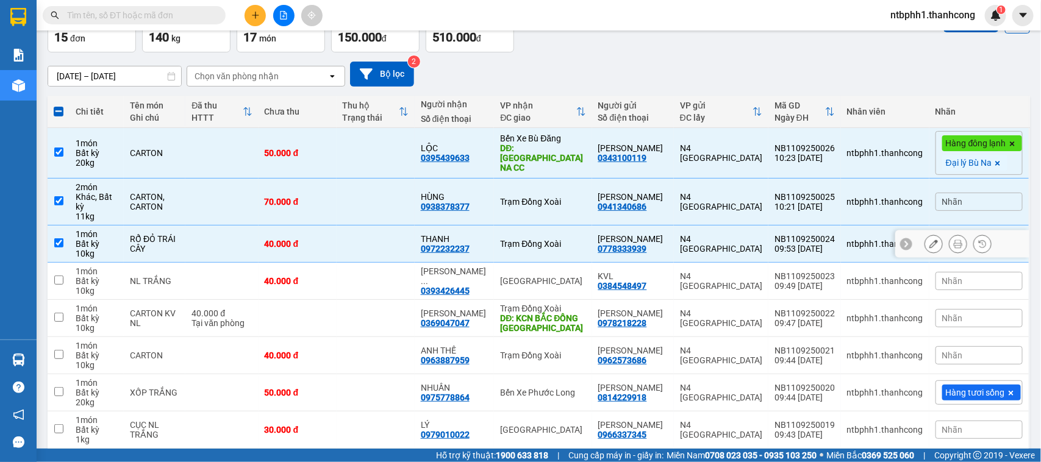
scroll to position [202, 0]
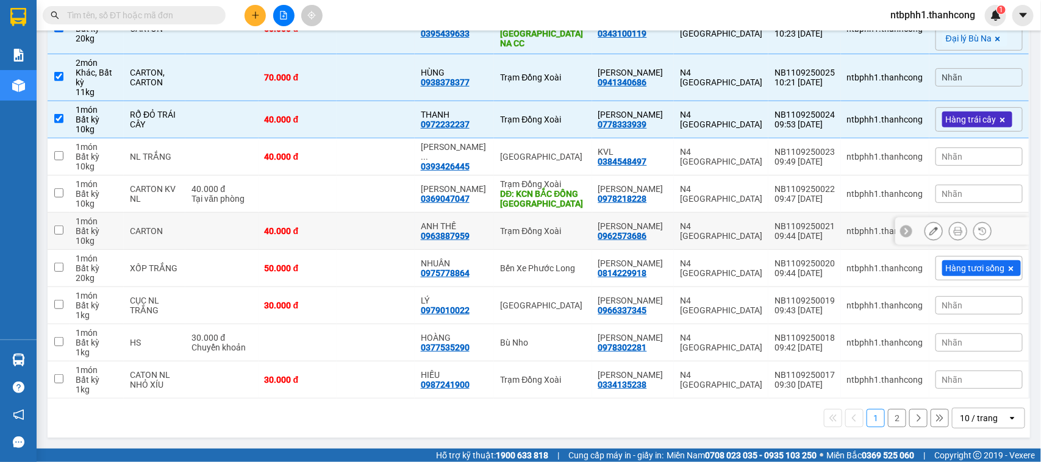
click at [59, 229] on input "checkbox" at bounding box center [58, 230] width 9 height 9
checkbox input "true"
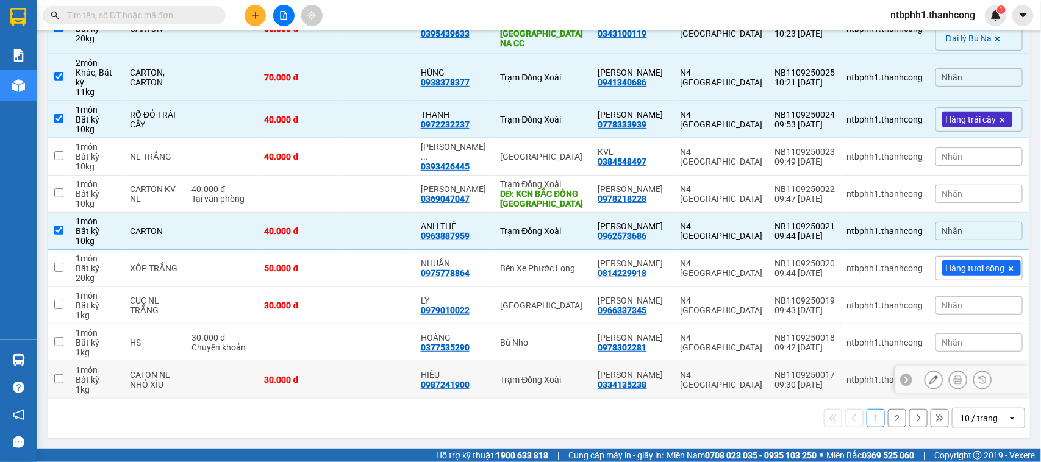
click at [55, 379] on input "checkbox" at bounding box center [58, 378] width 9 height 9
checkbox input "true"
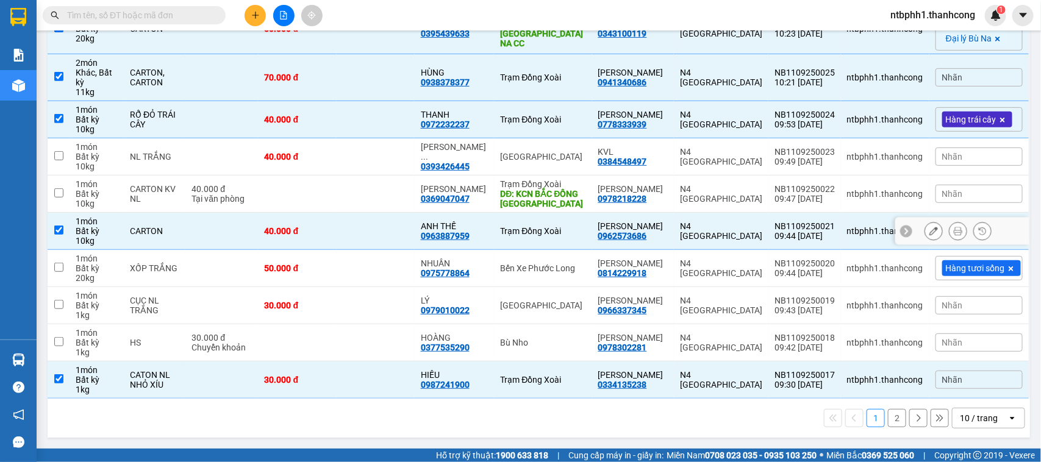
scroll to position [0, 0]
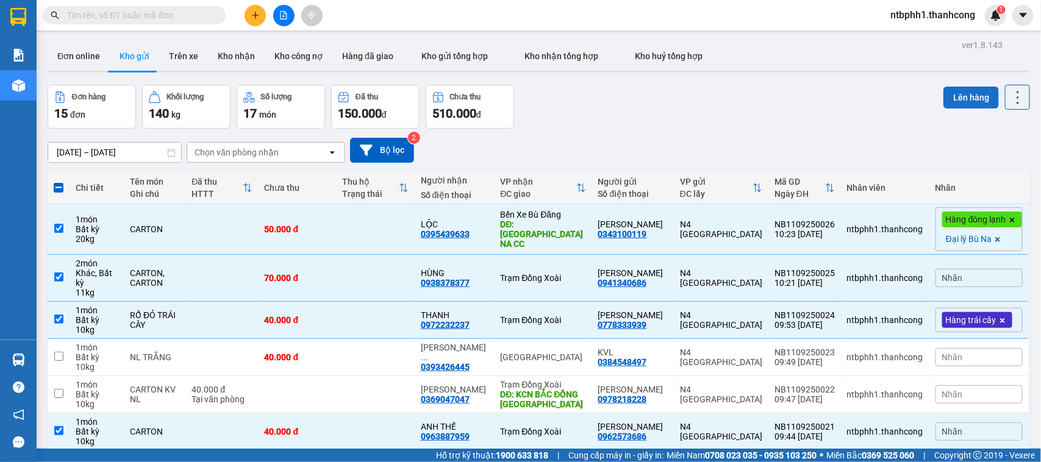
click at [952, 98] on button "Lên hàng" at bounding box center [972, 98] width 56 height 22
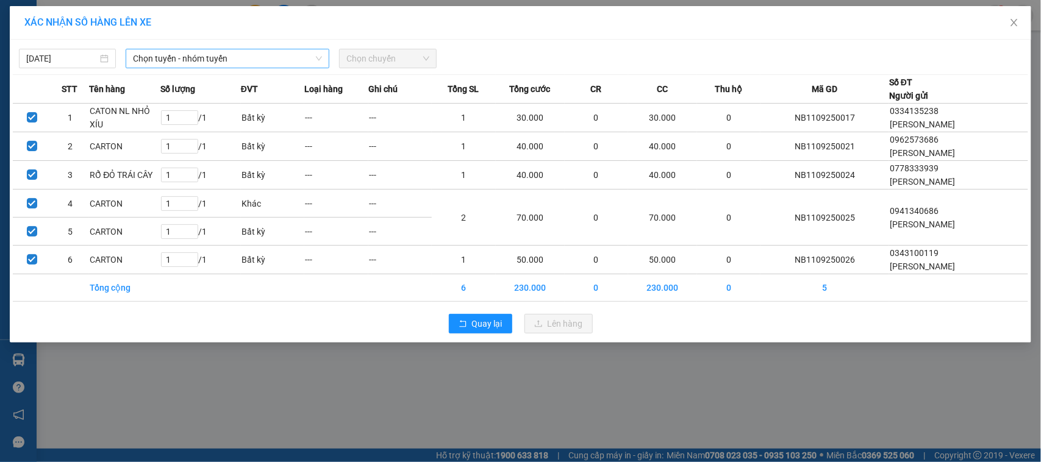
click at [205, 63] on span "Chọn tuyến - nhóm tuyến" at bounding box center [227, 58] width 189 height 18
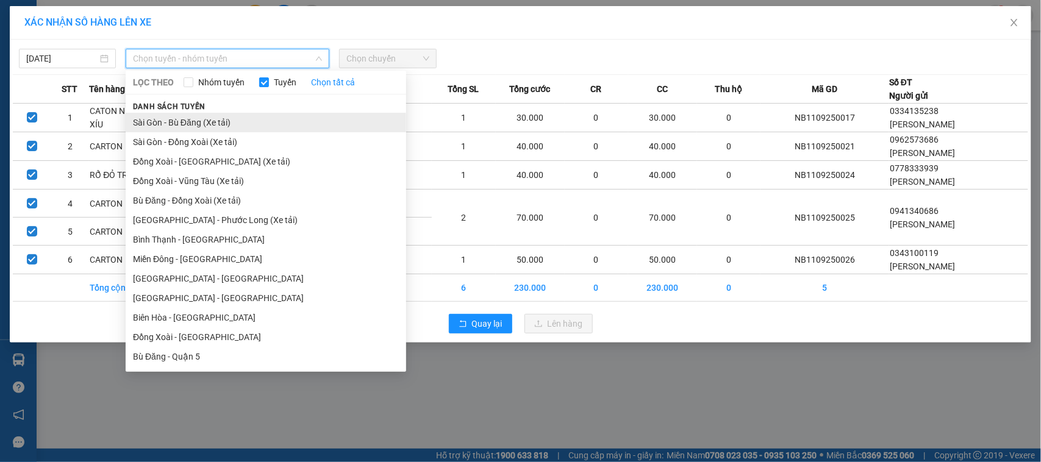
click at [183, 120] on li "Sài Gòn - Bù Đăng (Xe tải)" at bounding box center [266, 123] width 281 height 20
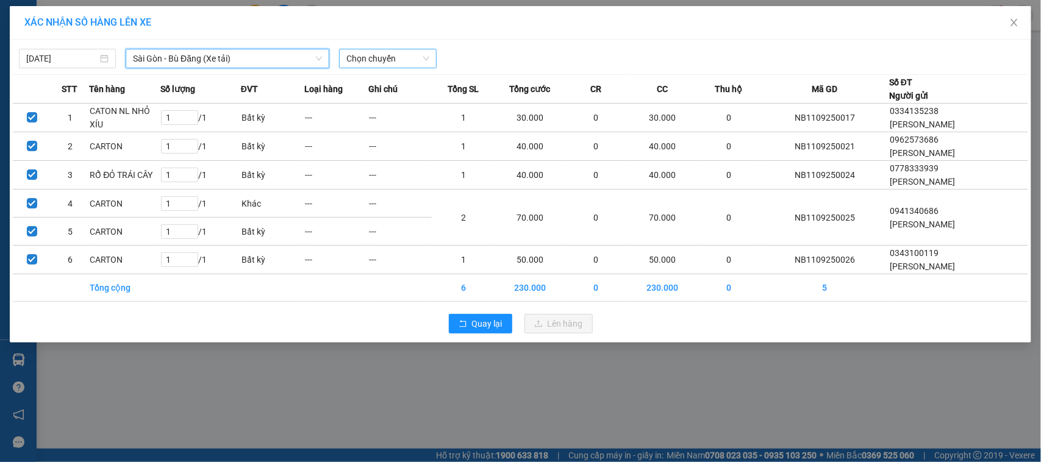
click at [388, 58] on span "Chọn chuyến" at bounding box center [387, 58] width 82 height 18
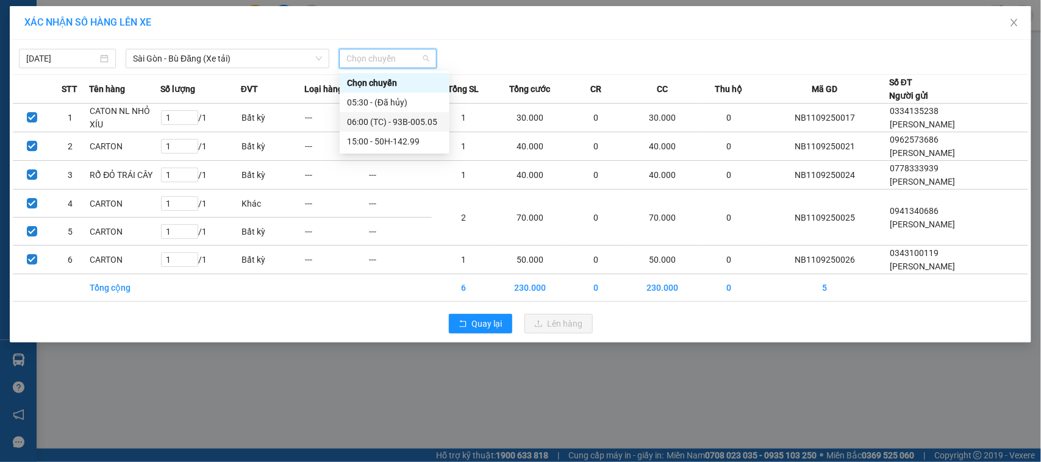
click at [385, 116] on div "06:00 (TC) - 93B-005.05" at bounding box center [394, 121] width 95 height 13
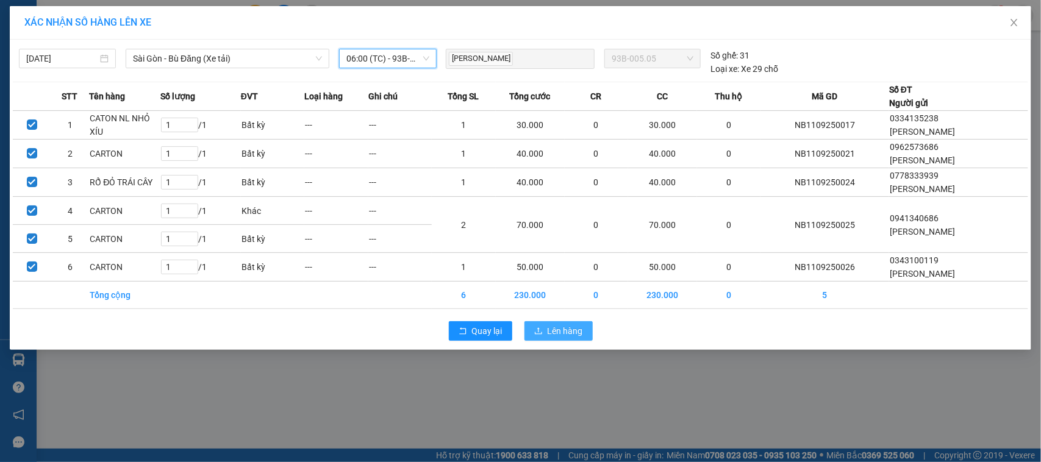
click at [561, 327] on span "Lên hàng" at bounding box center [565, 330] width 35 height 13
